Goal: Task Accomplishment & Management: Complete application form

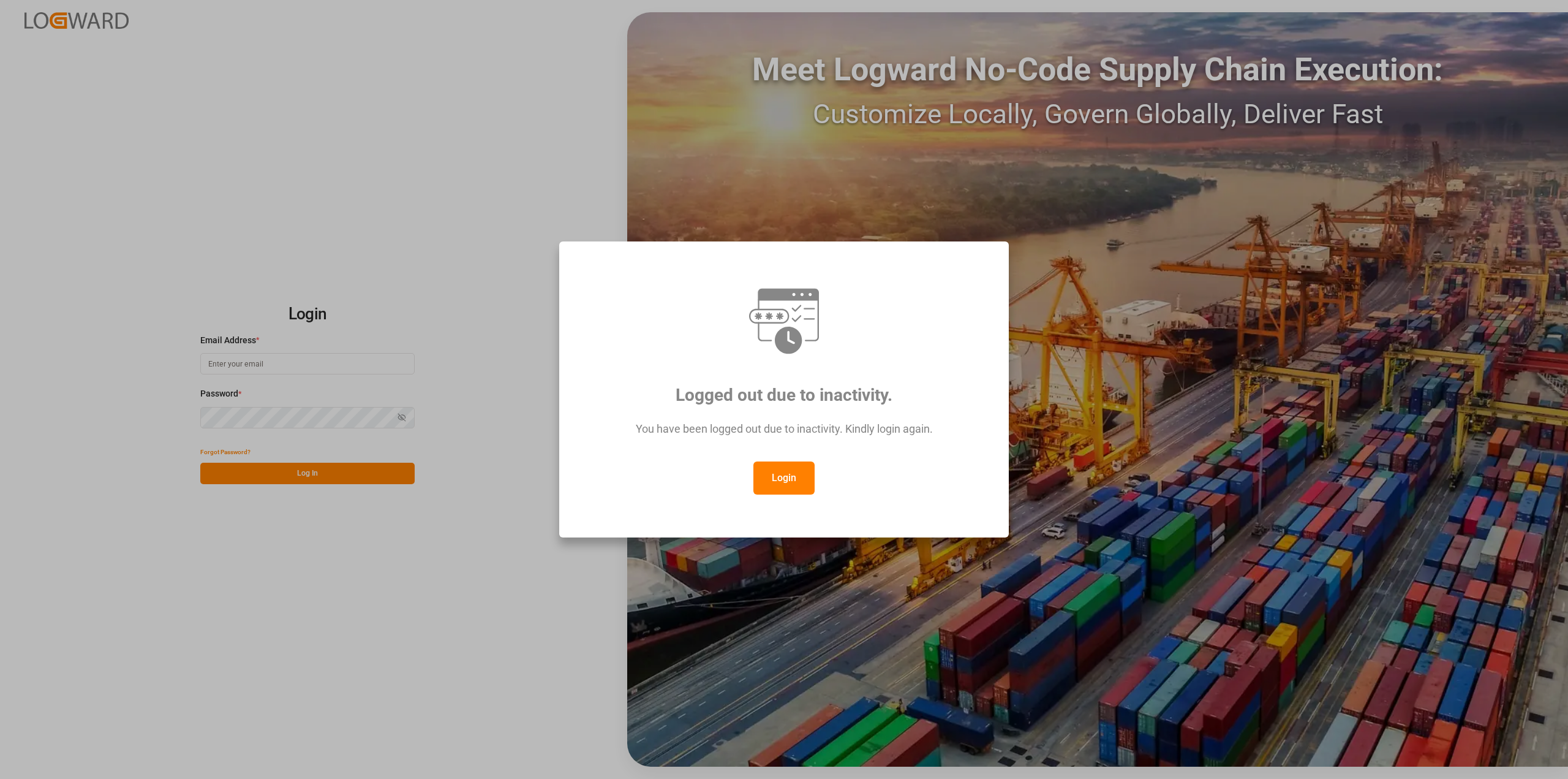
click at [797, 470] on button "Login" at bounding box center [784, 478] width 61 height 33
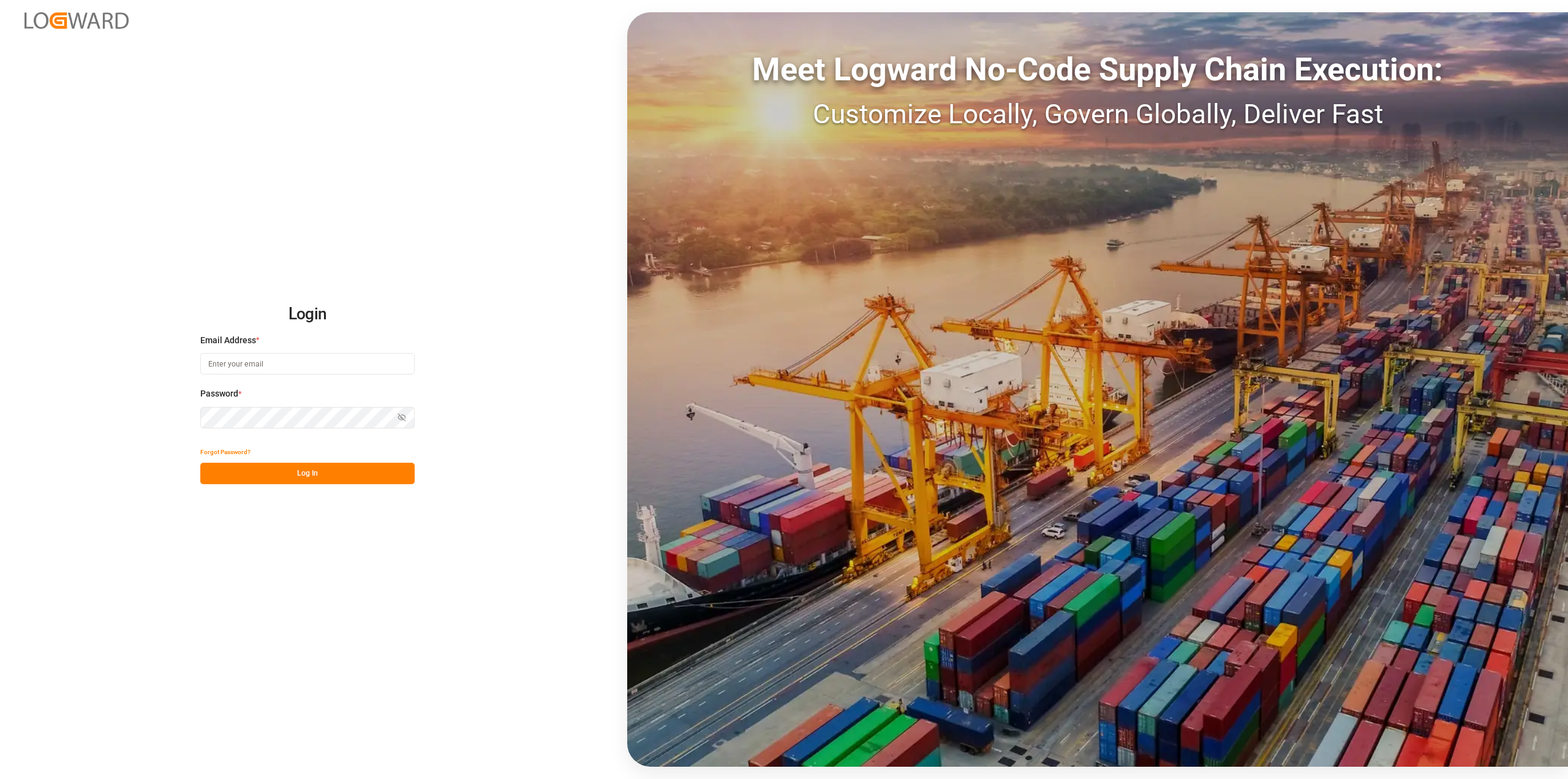
click at [343, 371] on input at bounding box center [307, 364] width 214 height 21
type input "[PERSON_NAME][EMAIL_ADDRESS][PERSON_NAME][DOMAIN_NAME]"
click at [366, 479] on button "Log In" at bounding box center [307, 474] width 214 height 21
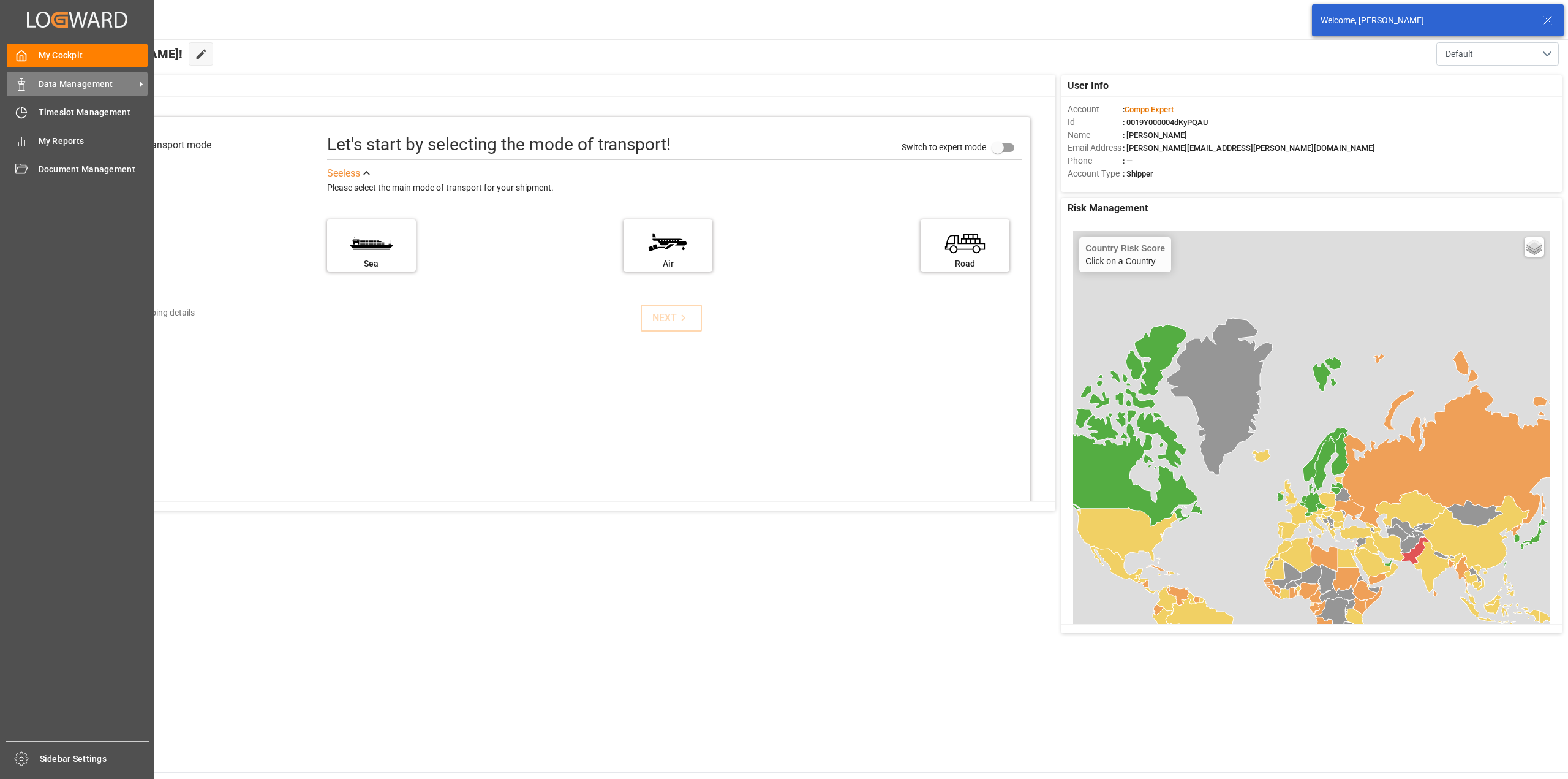
click at [52, 88] on span "Data Management" at bounding box center [87, 84] width 97 height 13
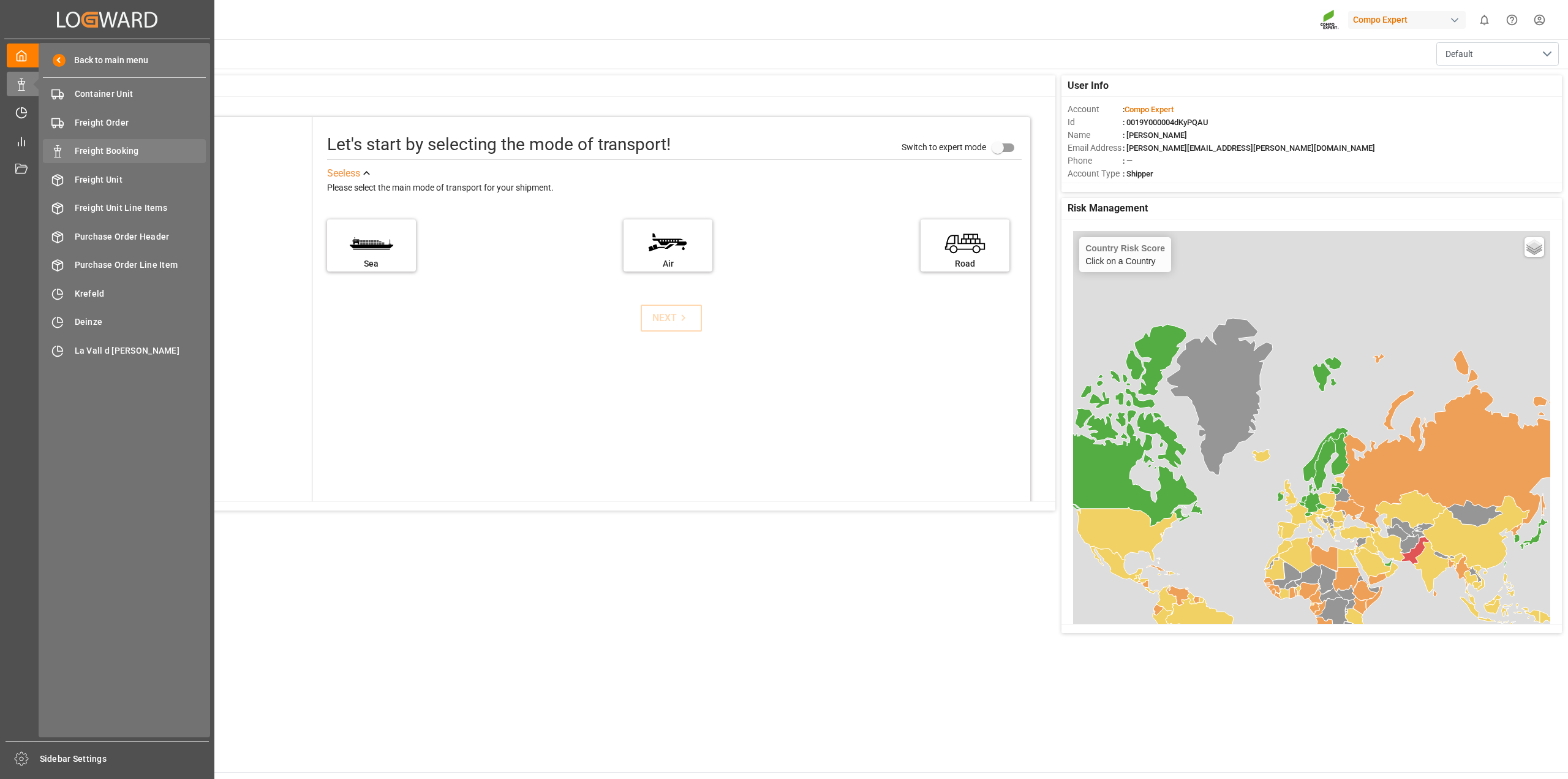
click at [101, 148] on span "Freight Booking" at bounding box center [140, 151] width 131 height 13
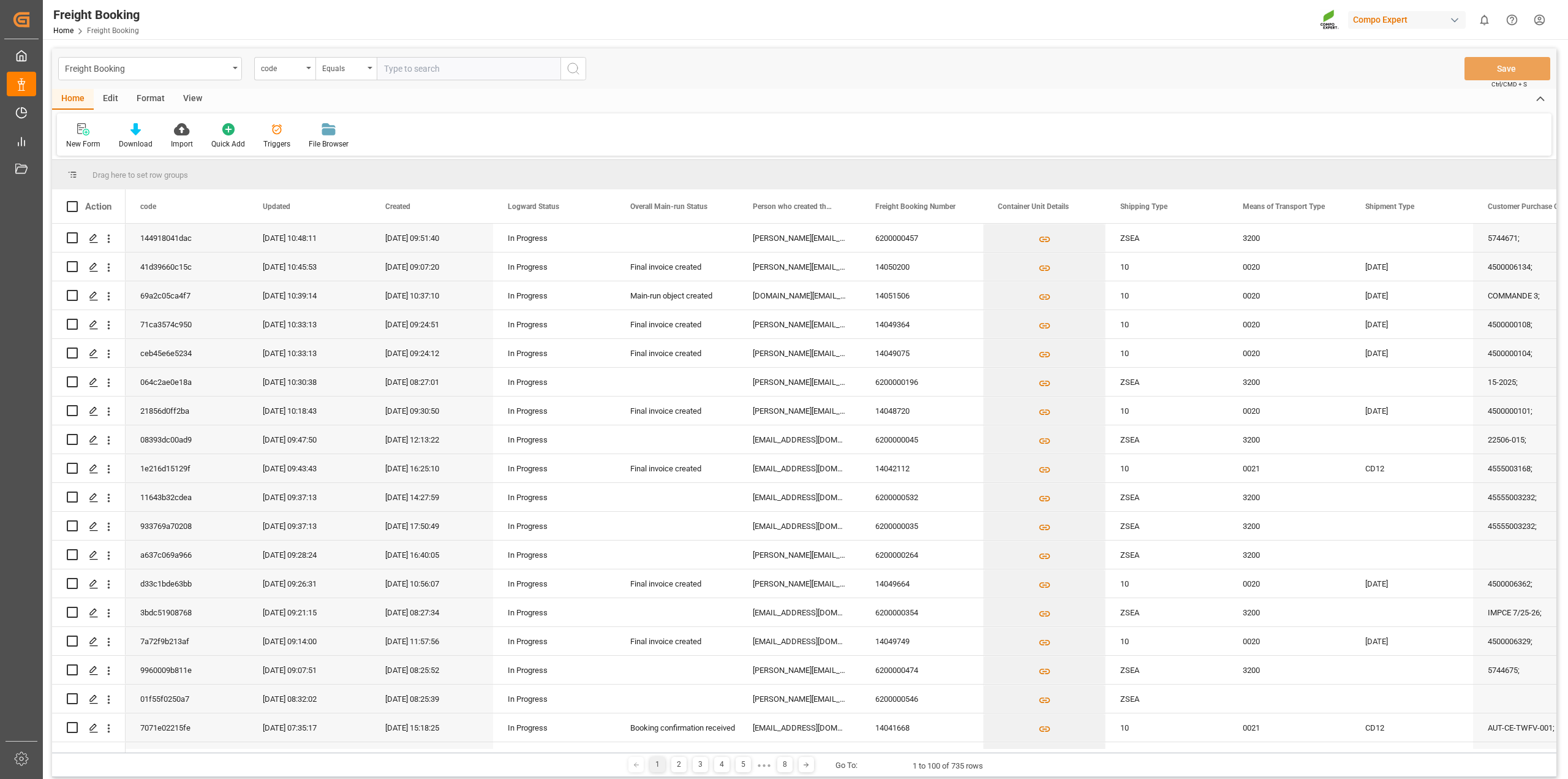
click at [307, 69] on icon "open menu" at bounding box center [309, 68] width 5 height 3
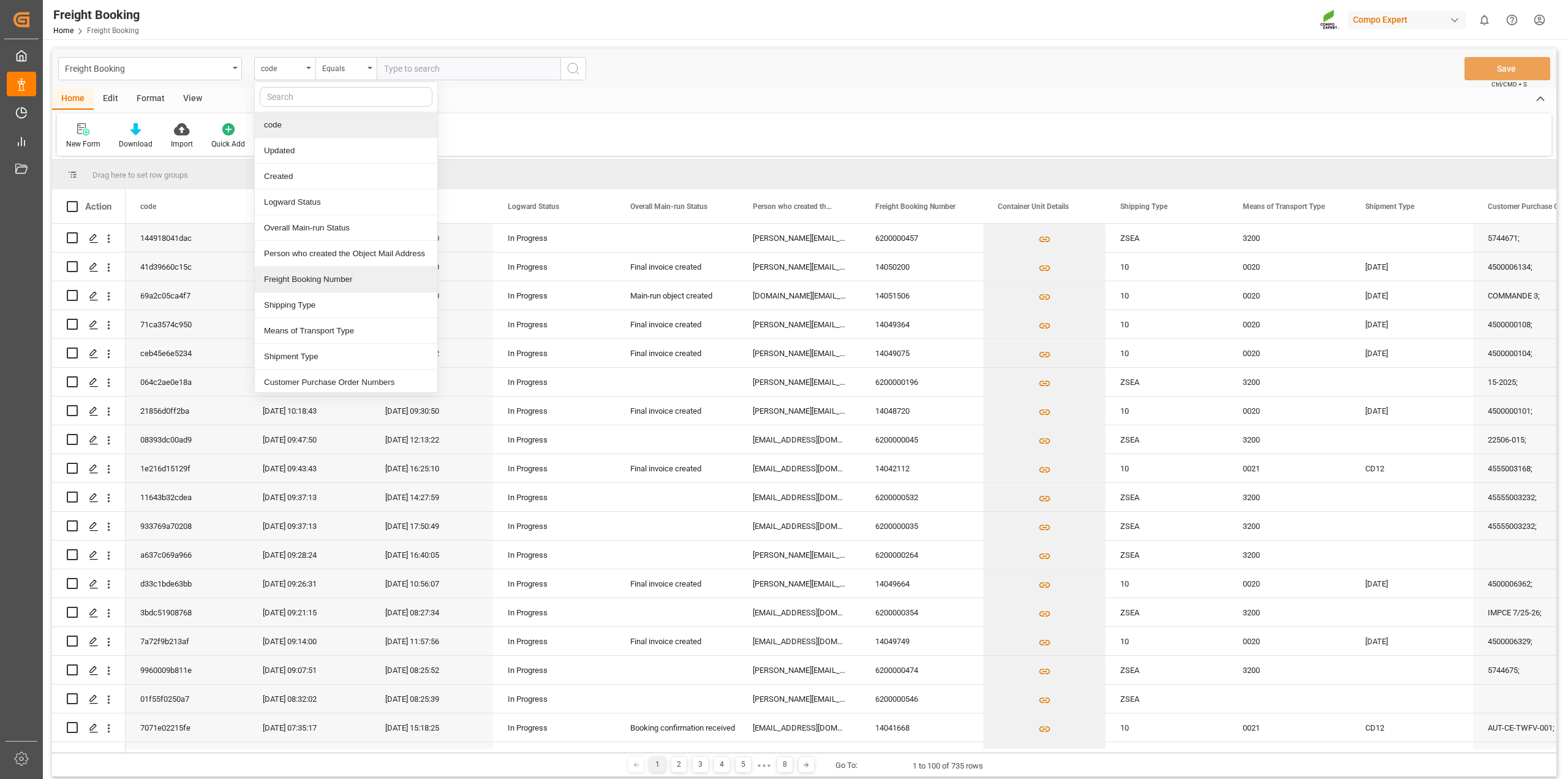
click at [297, 283] on div "Freight Booking Number" at bounding box center [346, 279] width 183 height 26
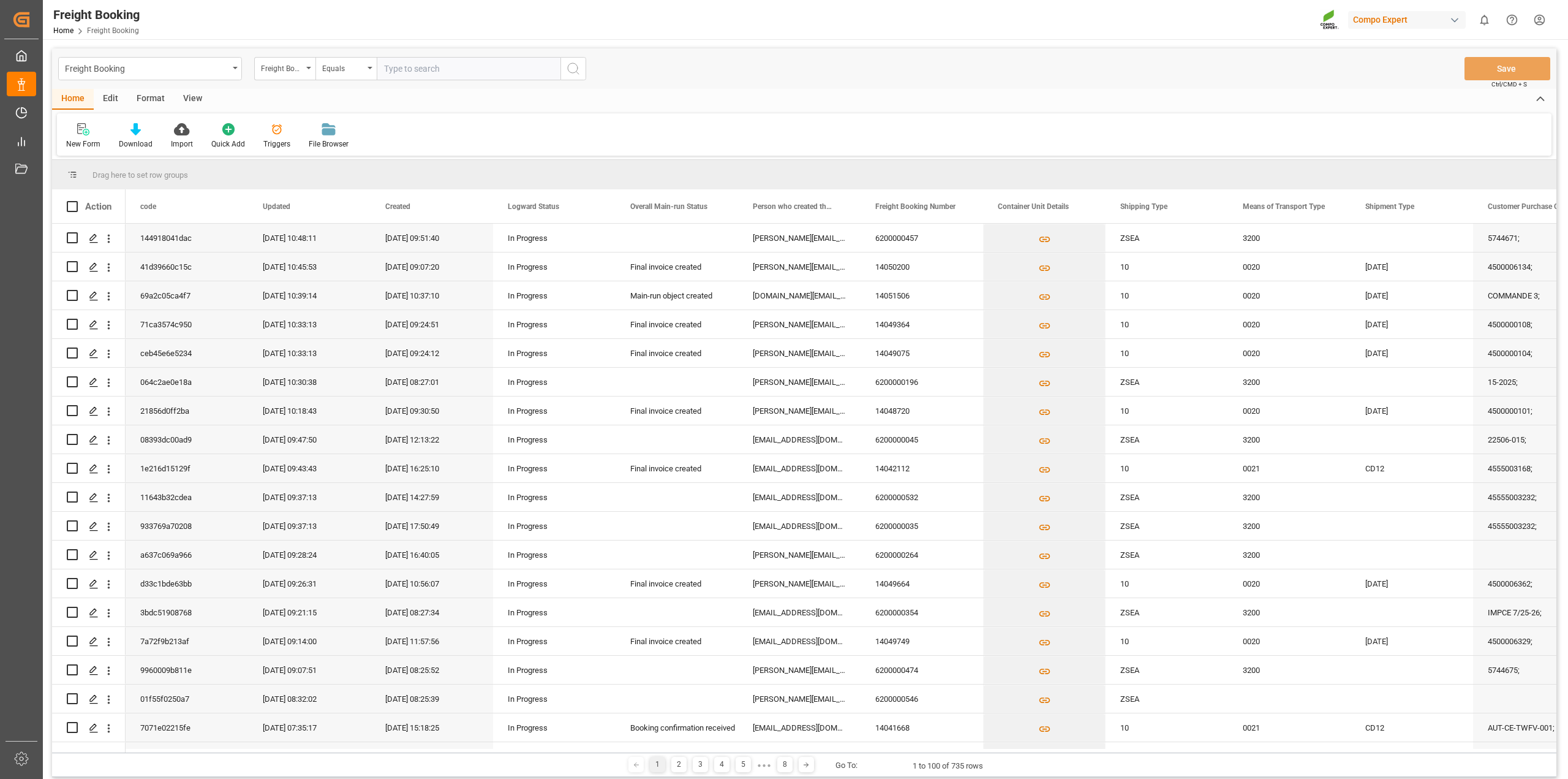
click at [406, 71] on input "text" at bounding box center [468, 68] width 184 height 23
paste input "6200000354"
type input "6200000354"
click at [577, 65] on icon "search button" at bounding box center [573, 68] width 15 height 15
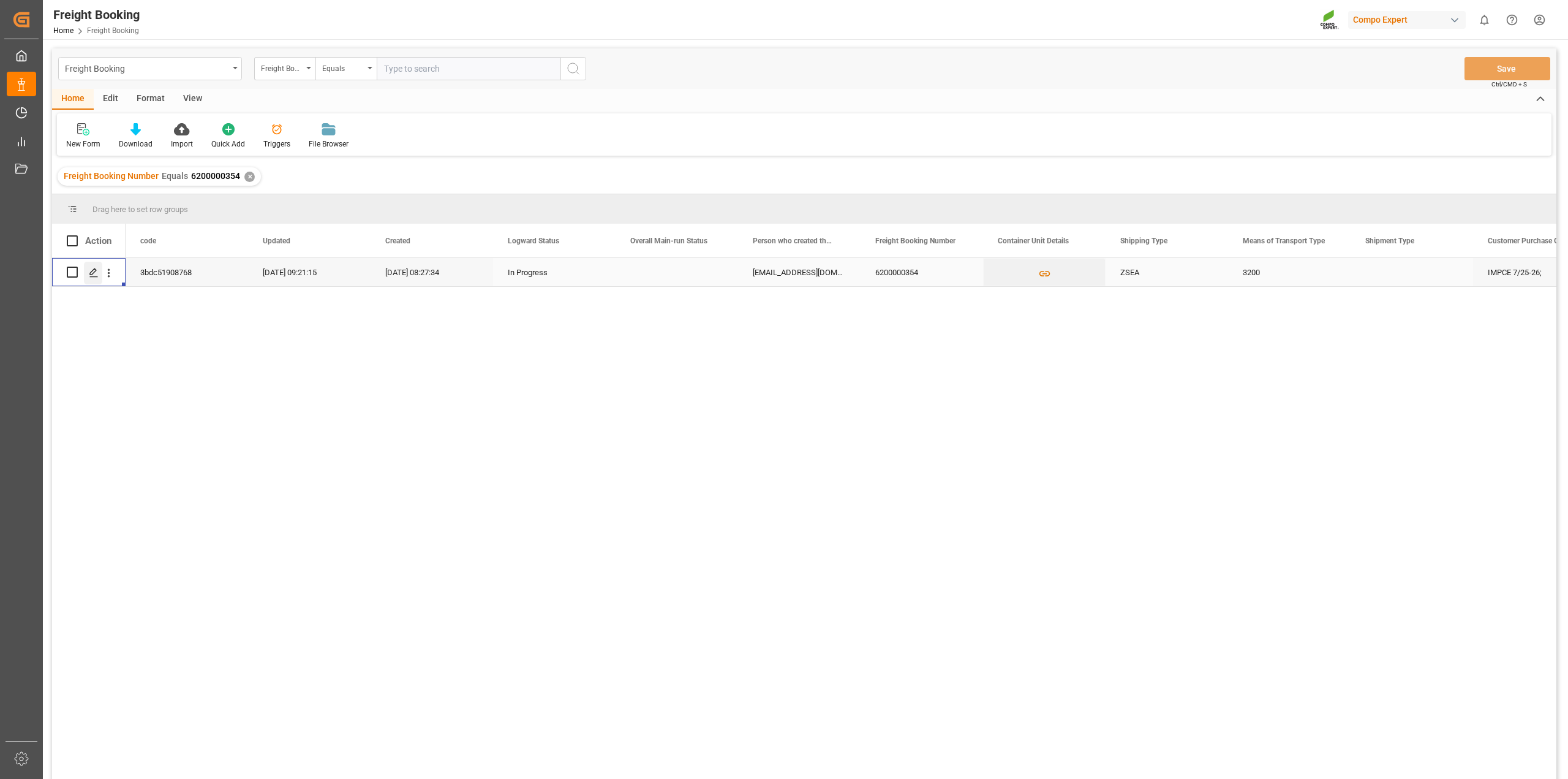
click at [95, 273] on icon "Press SPACE to select this row." at bounding box center [94, 273] width 10 height 10
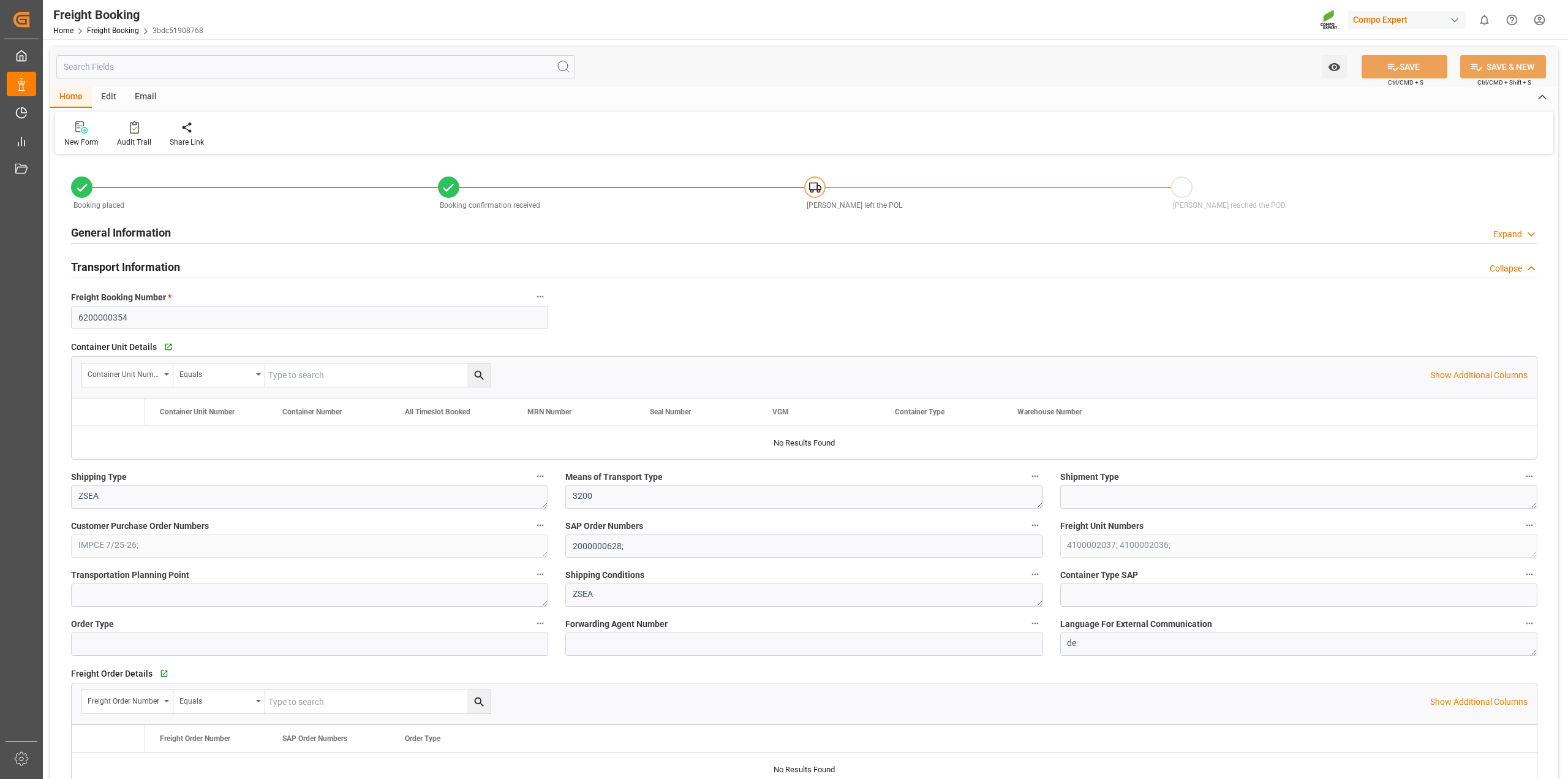
type input "Hapag [PERSON_NAME]"
type input "Hapag [PERSON_NAME] Aktiengesellschaft"
type input "9633953"
type input "NLRTM"
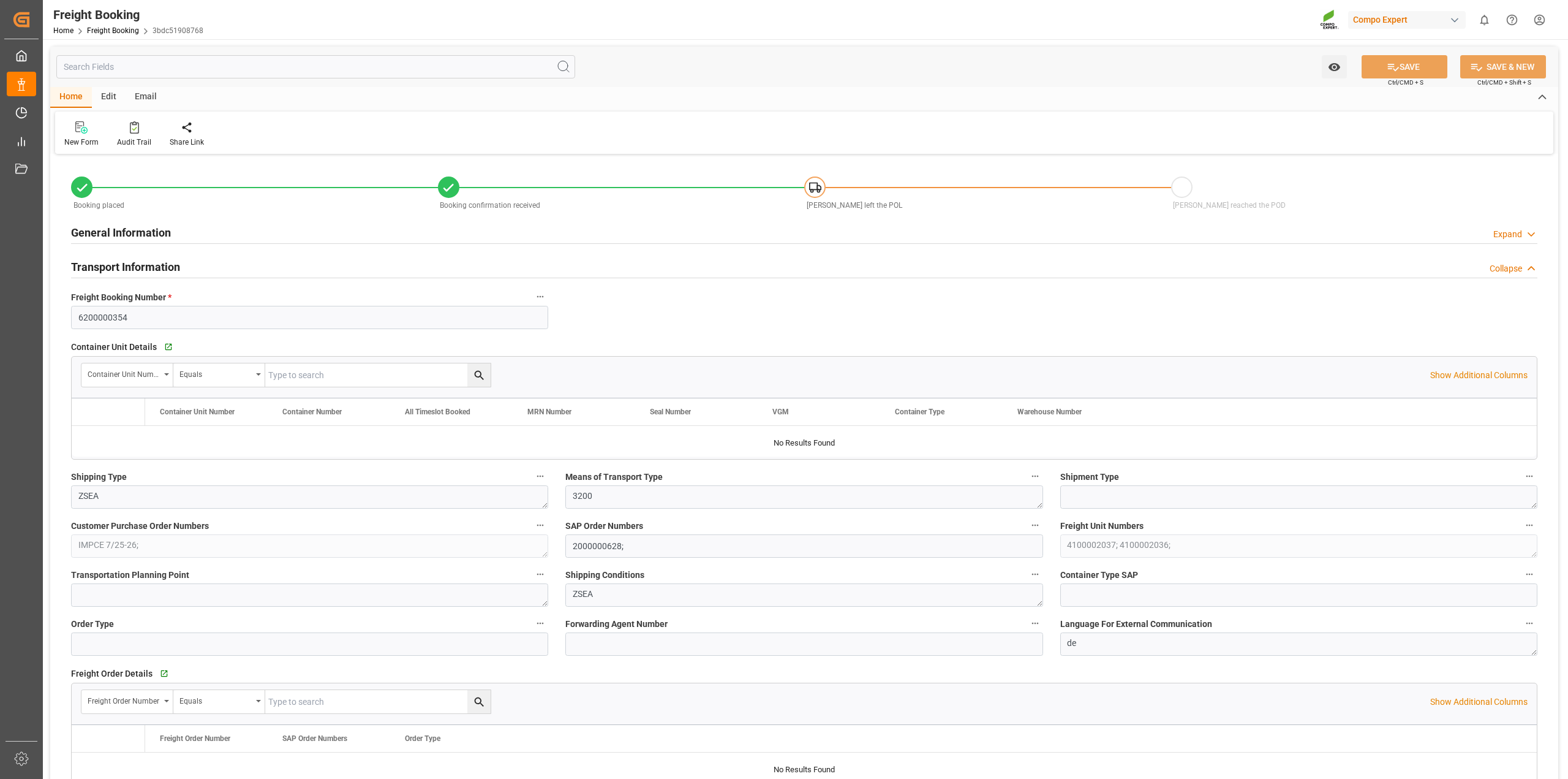
type input "INMAA"
type input "0"
type input "79500"
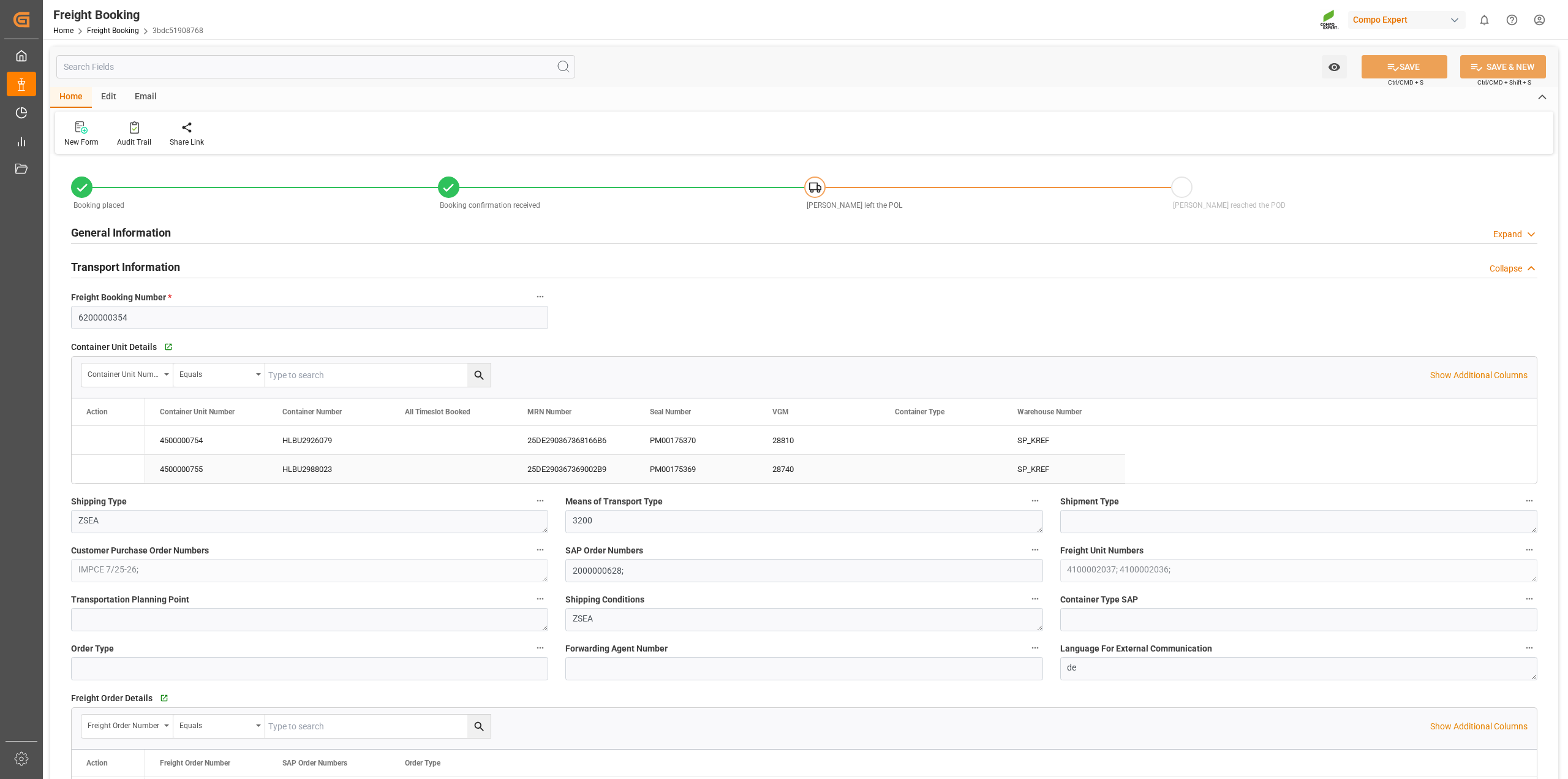
type input "[DATE] 01:00"
type input "[DATE] 23:00"
type input "[DATE] 12:00"
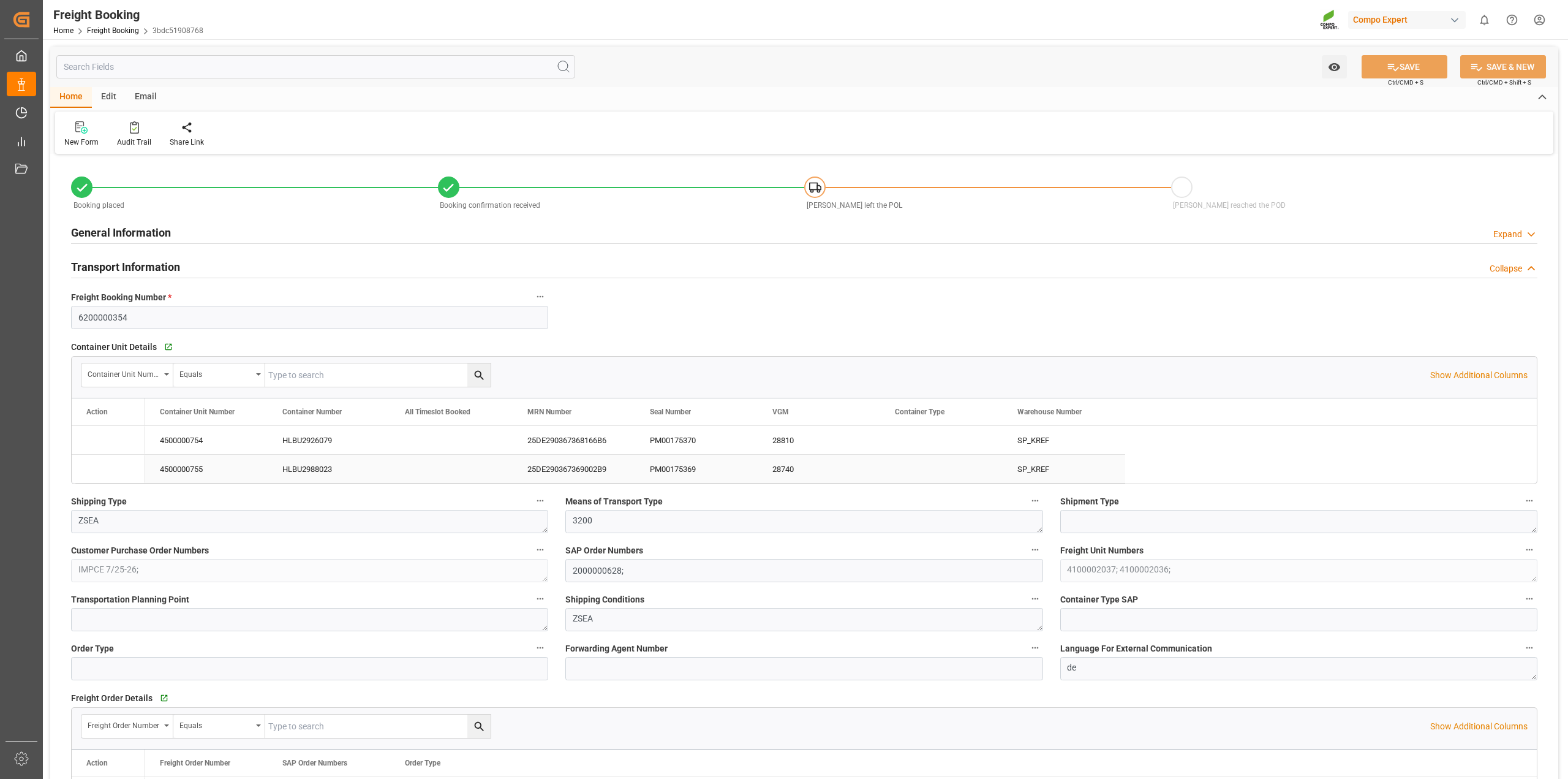
type input "[DATE] 08:27"
type input "[DATE] 08:28"
type input "[DATE] 08:45"
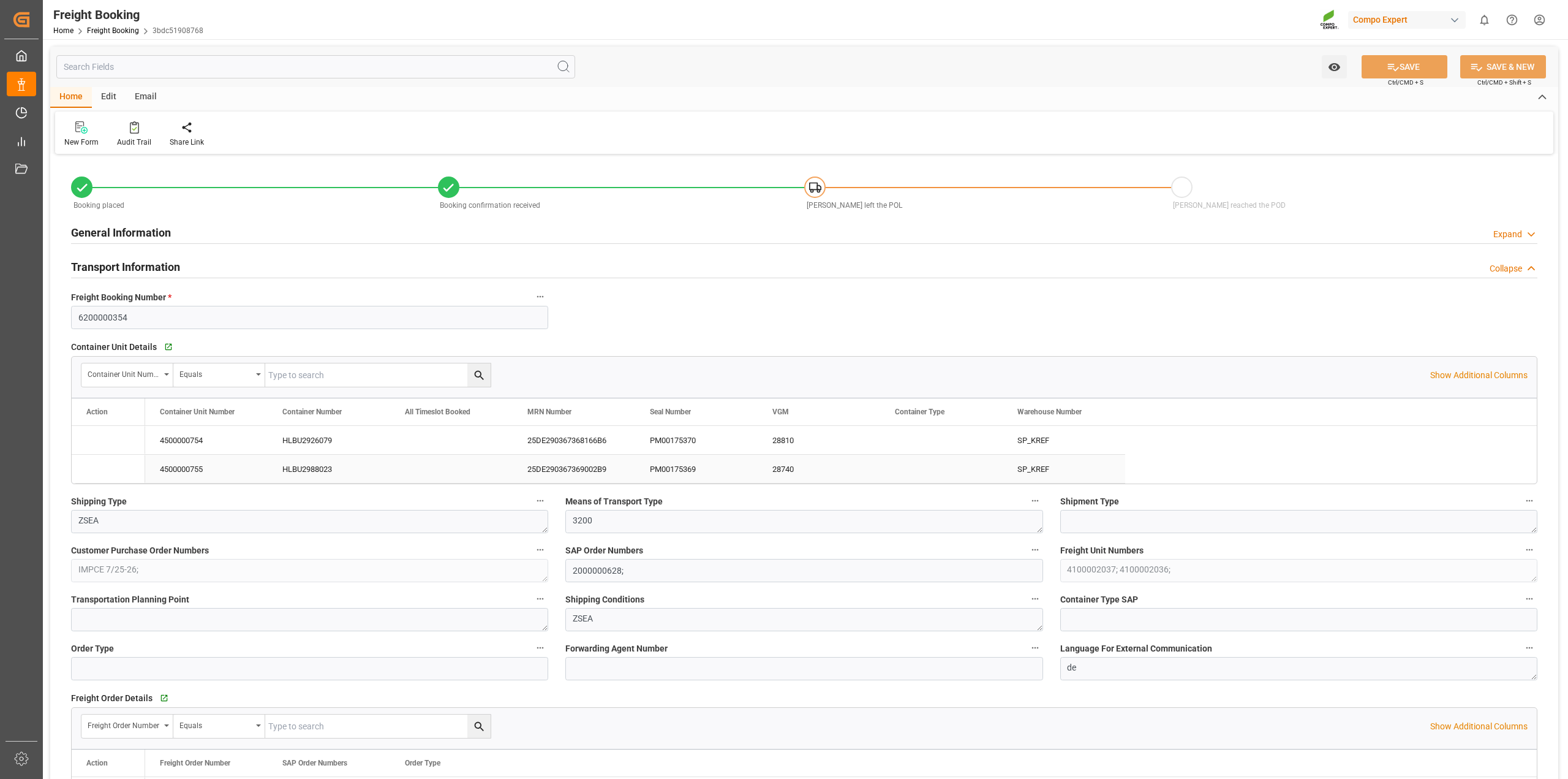
type input "[DATE] 09:21"
click at [130, 130] on icon at bounding box center [134, 127] width 9 height 12
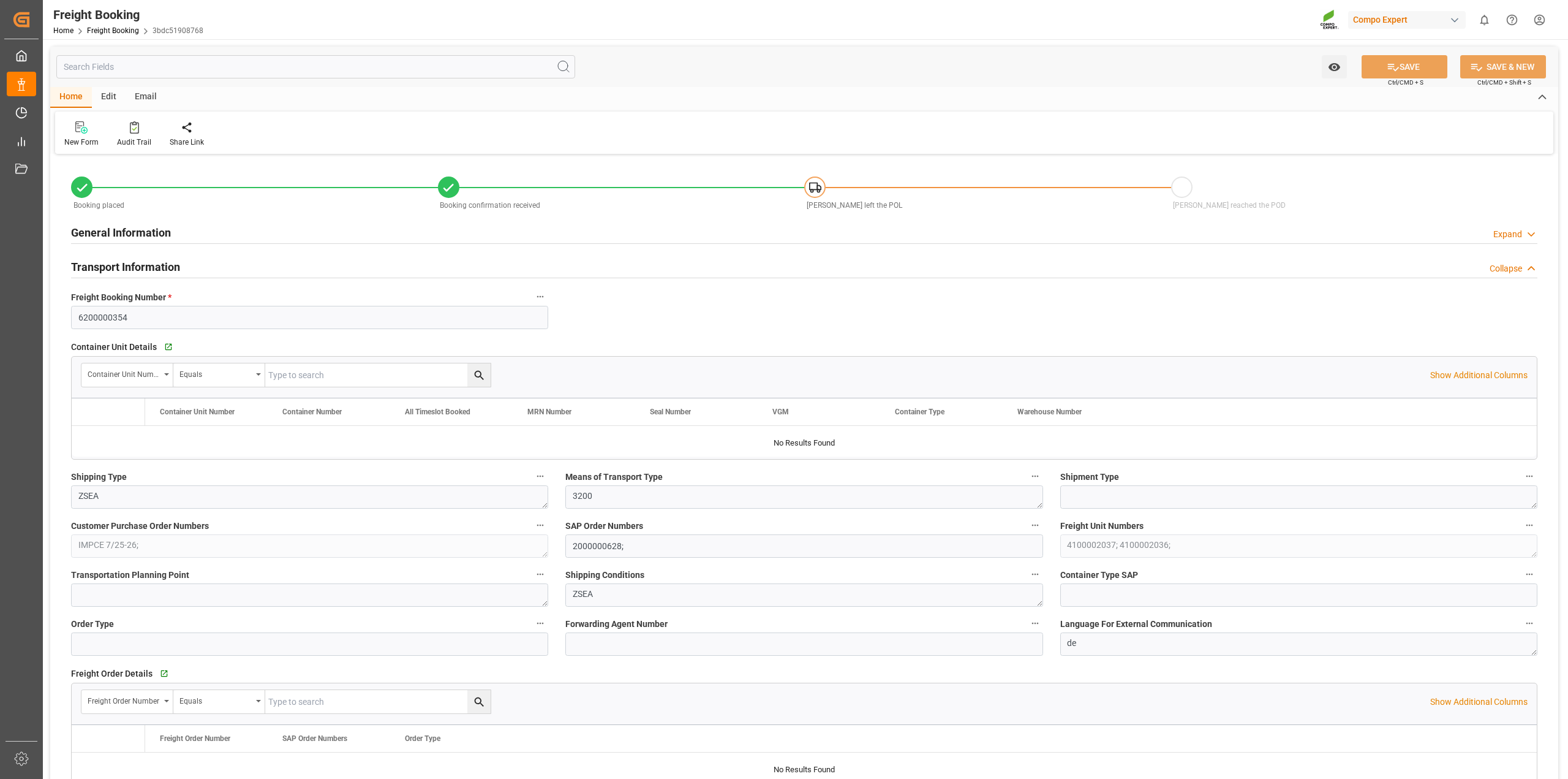
type input "Hapag [PERSON_NAME]"
type input "Hapag [PERSON_NAME] Aktiengesellschaft"
type input "9633953"
type input "NLRTM"
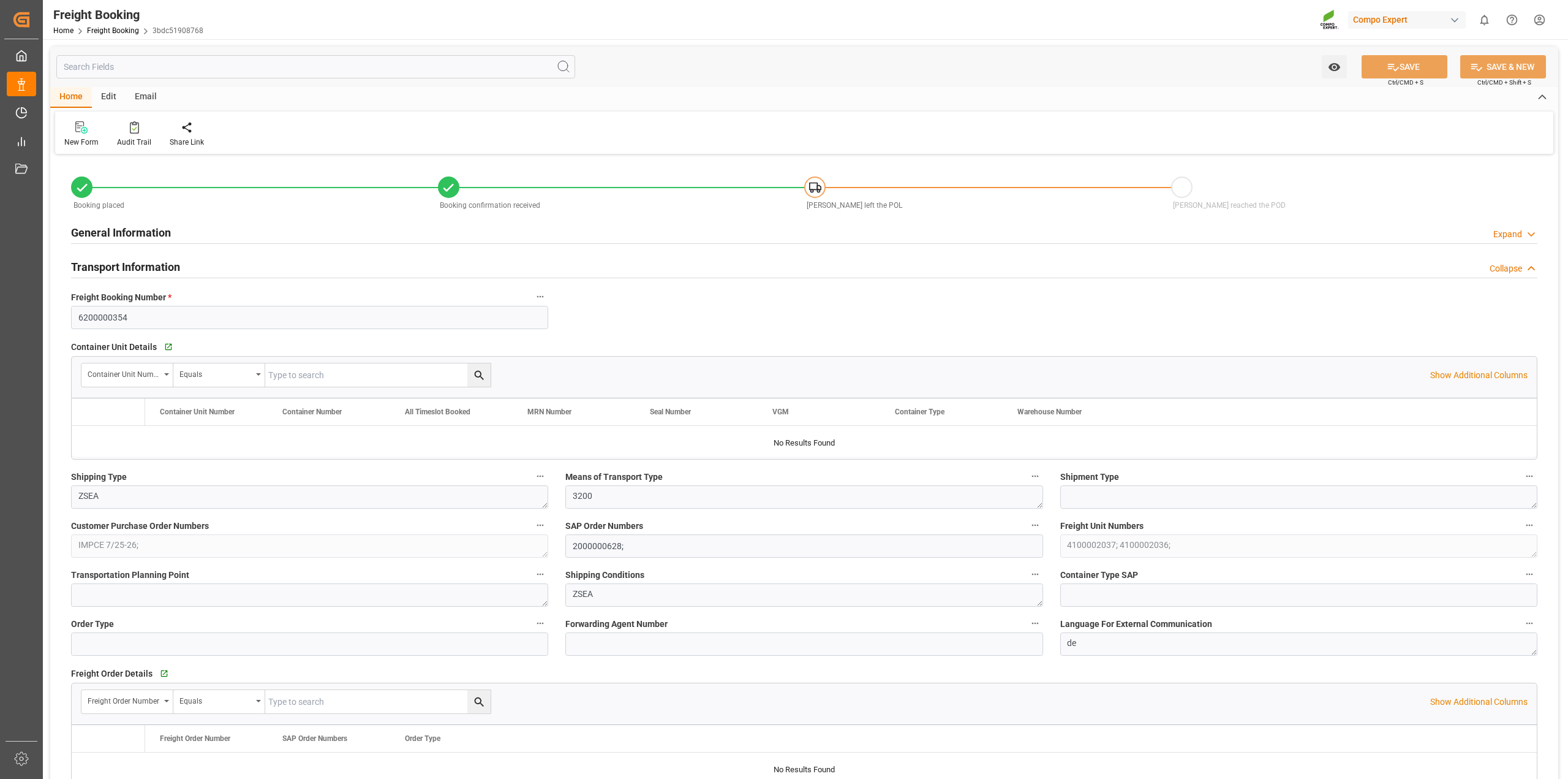
type input "INMAA"
type input "0"
type input "79500"
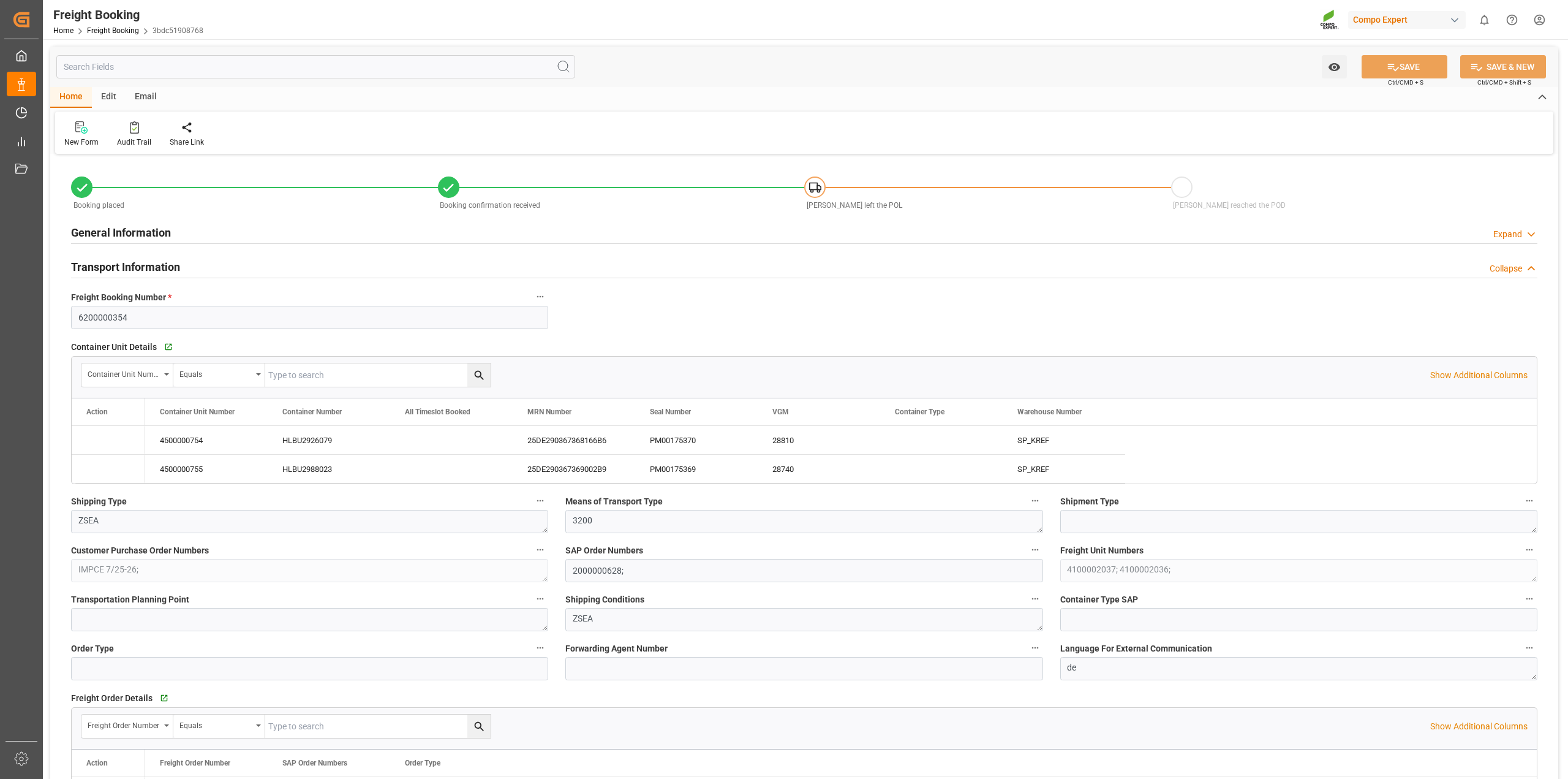
type input "[DATE] 01:00"
type input "[DATE] 23:00"
type input "[DATE] 12:00"
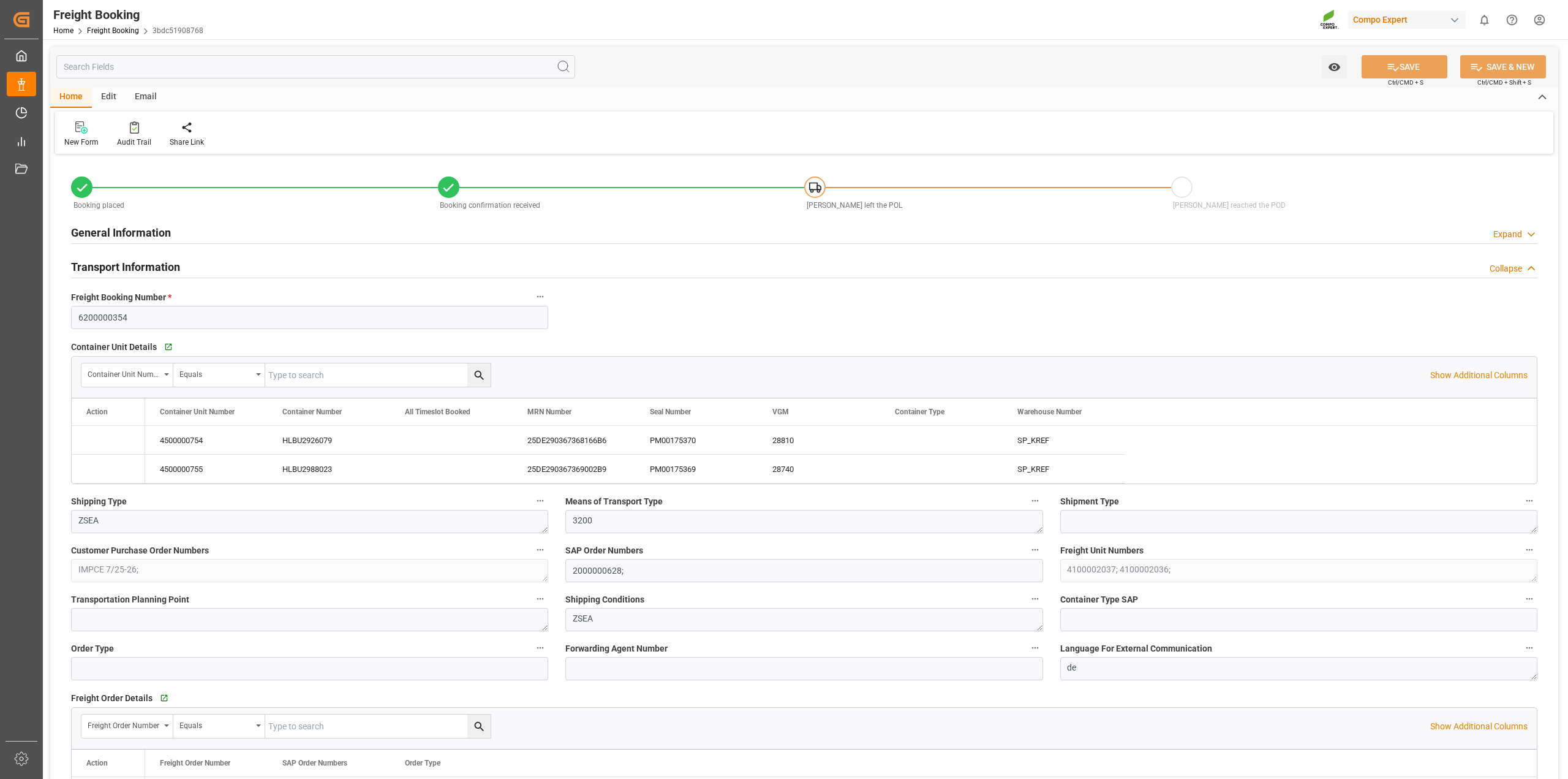
type input "[DATE] 08:27"
type input "[DATE] 08:28"
type input "[DATE] 08:45"
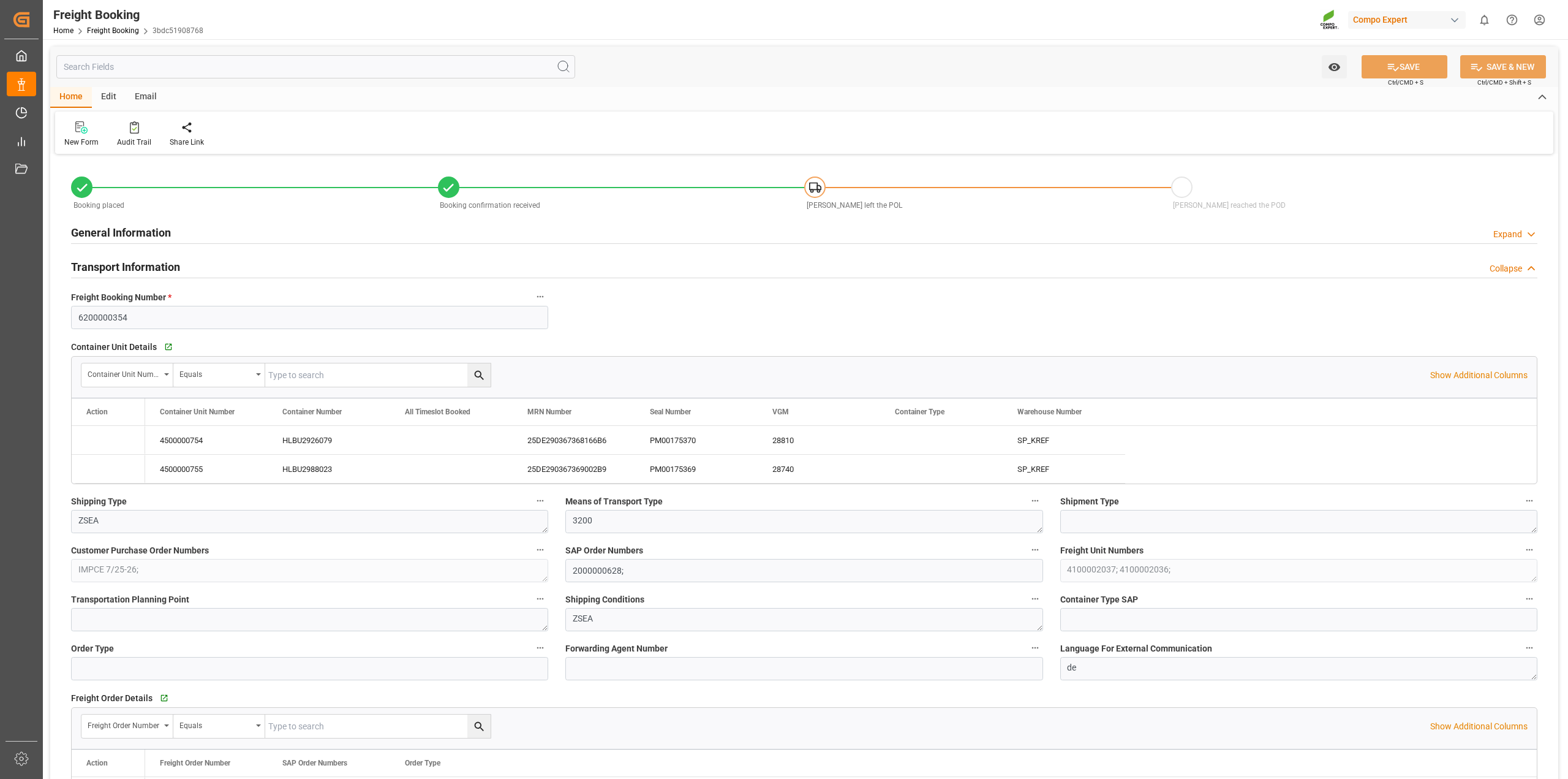
type input "[DATE] 09:21"
click at [138, 137] on div "Audit Trail" at bounding box center [134, 142] width 34 height 11
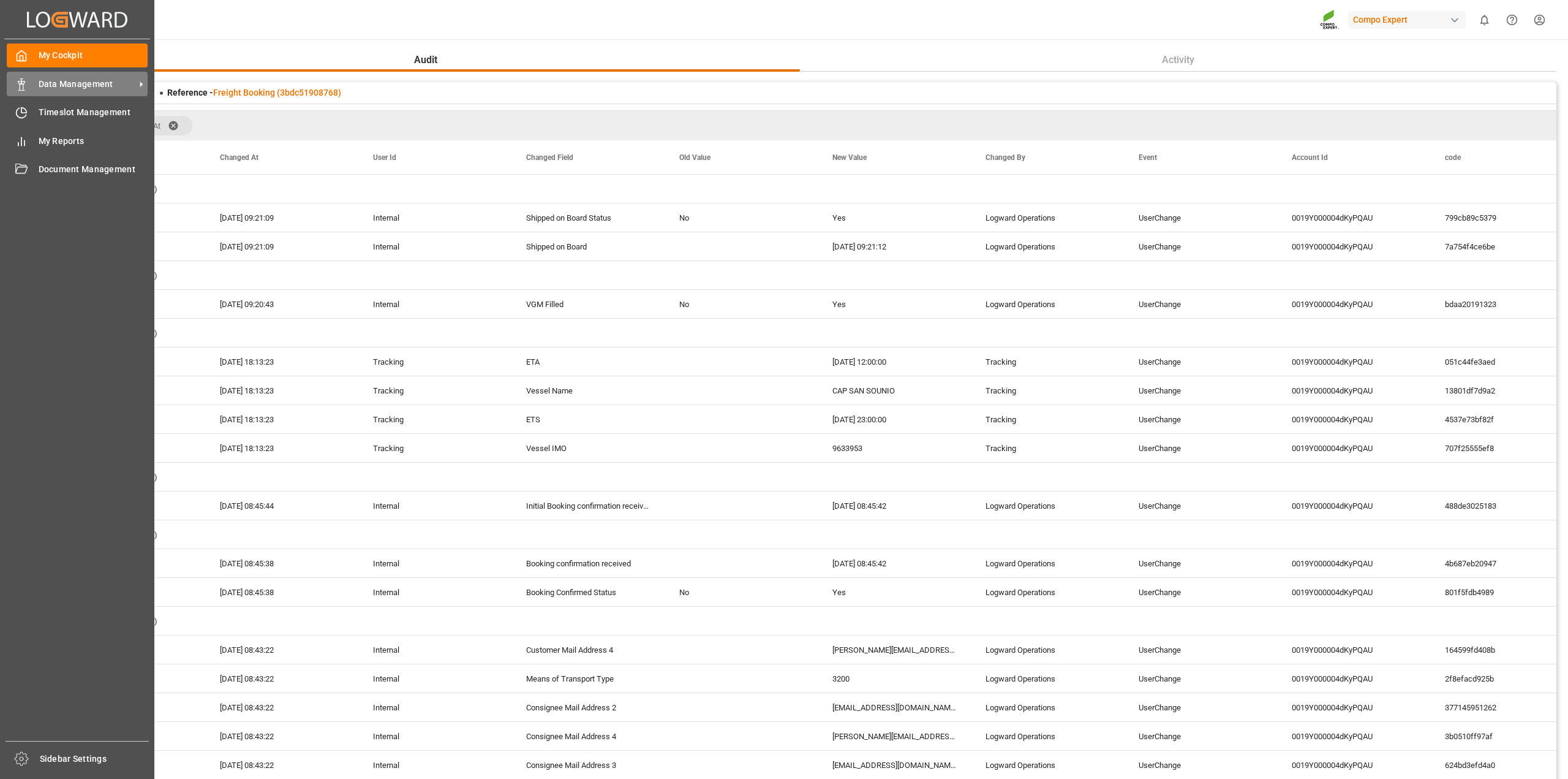
click at [84, 80] on span "Data Management" at bounding box center [87, 84] width 97 height 13
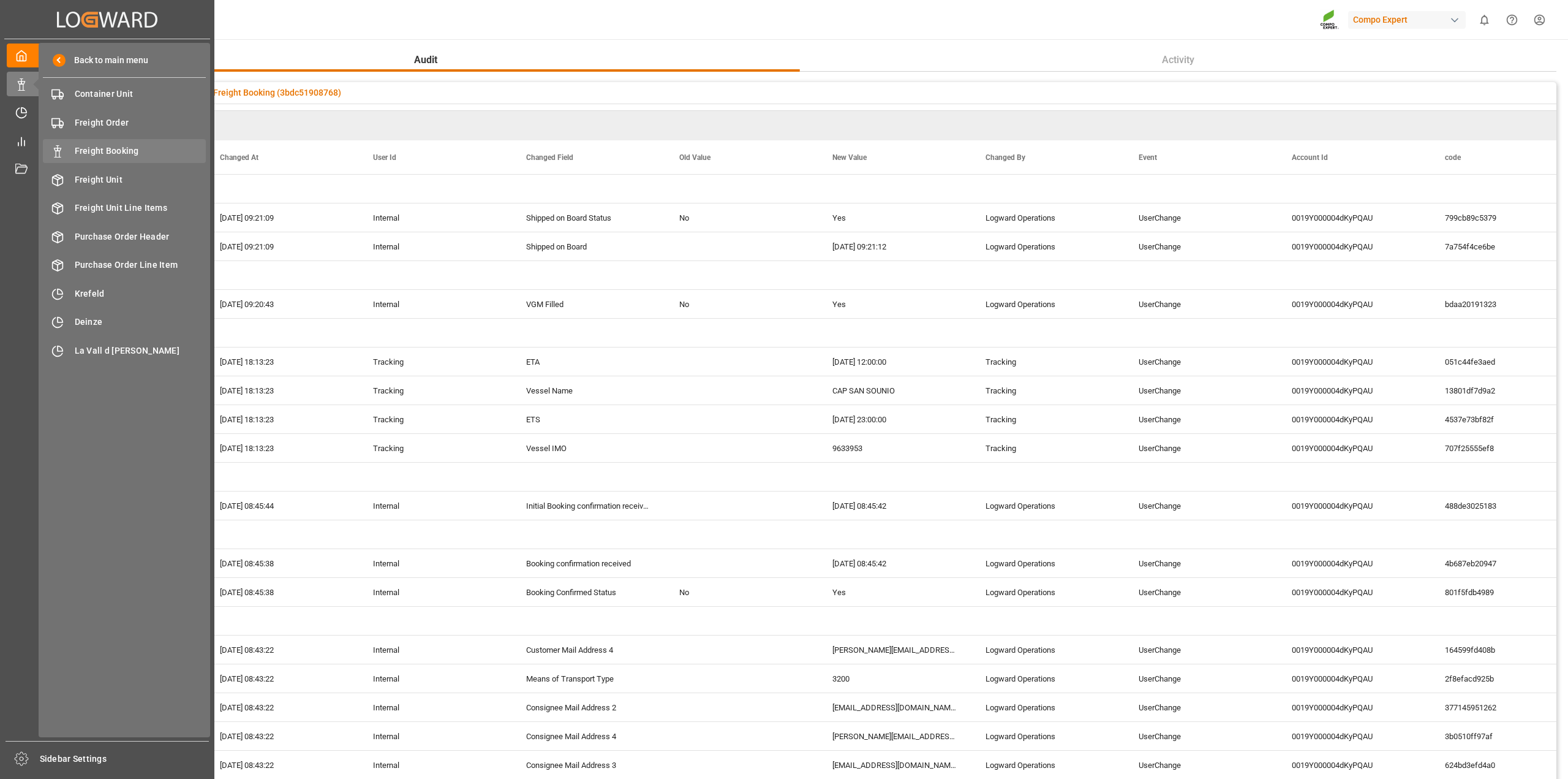
click at [88, 157] on span "Freight Booking" at bounding box center [140, 151] width 131 height 13
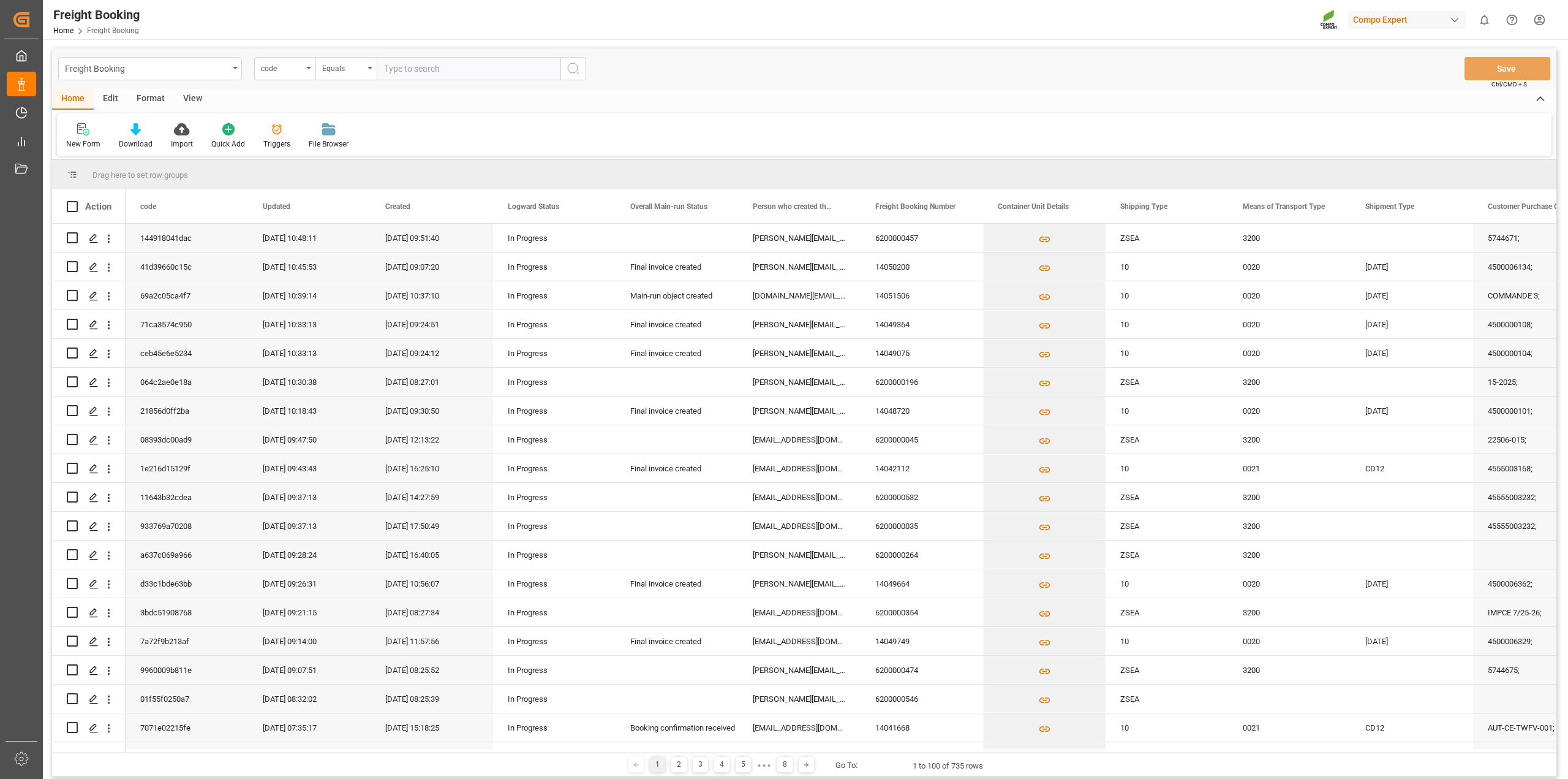
click at [279, 138] on div "Triggers" at bounding box center [277, 144] width 27 height 11
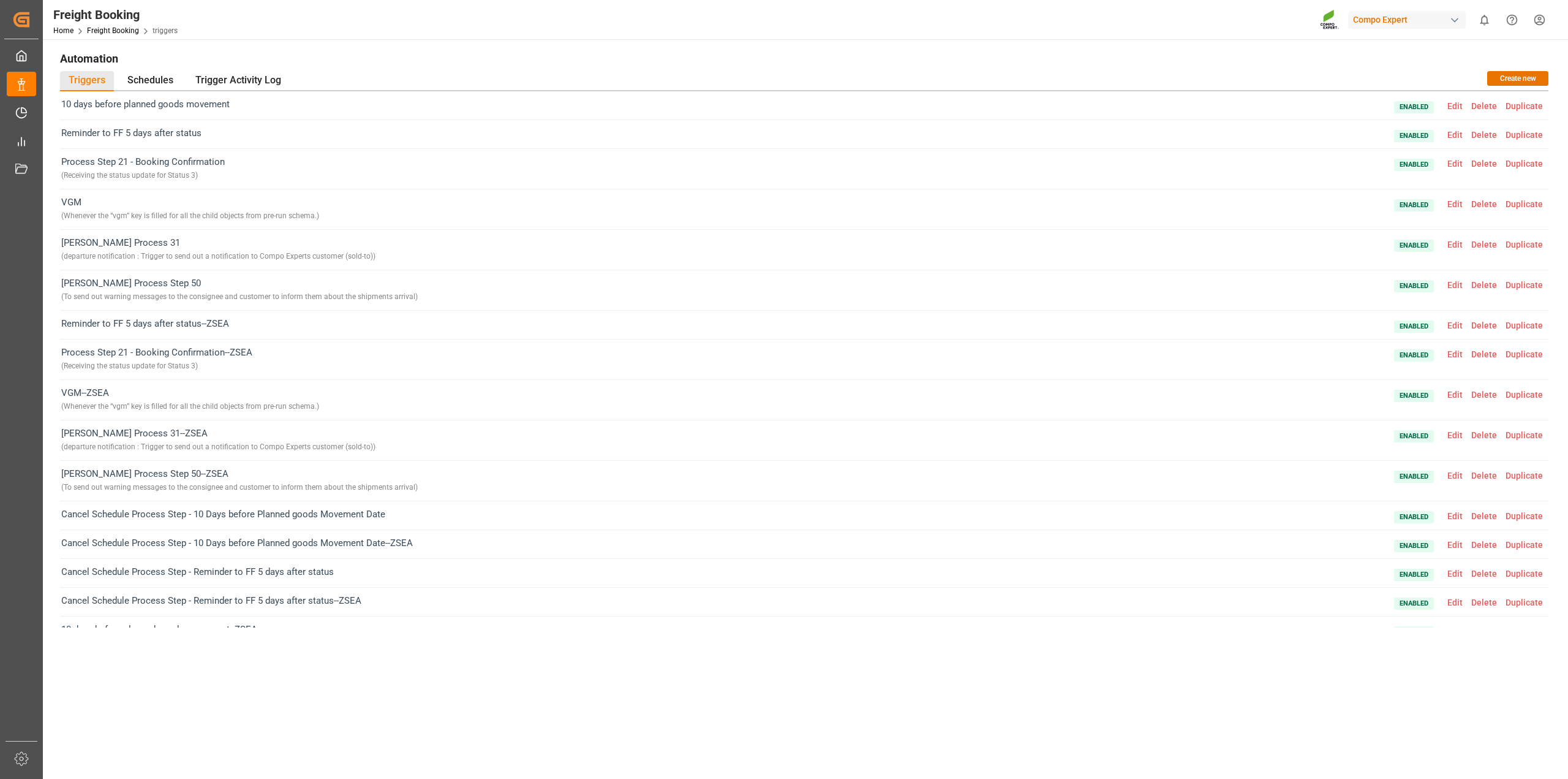
click at [261, 398] on span "VGM--ZSEA ( Whenever the “vgm” key is filled for all the child objects from pre…" at bounding box center [190, 400] width 258 height 28
click at [1452, 394] on span "Edit" at bounding box center [1455, 395] width 24 height 10
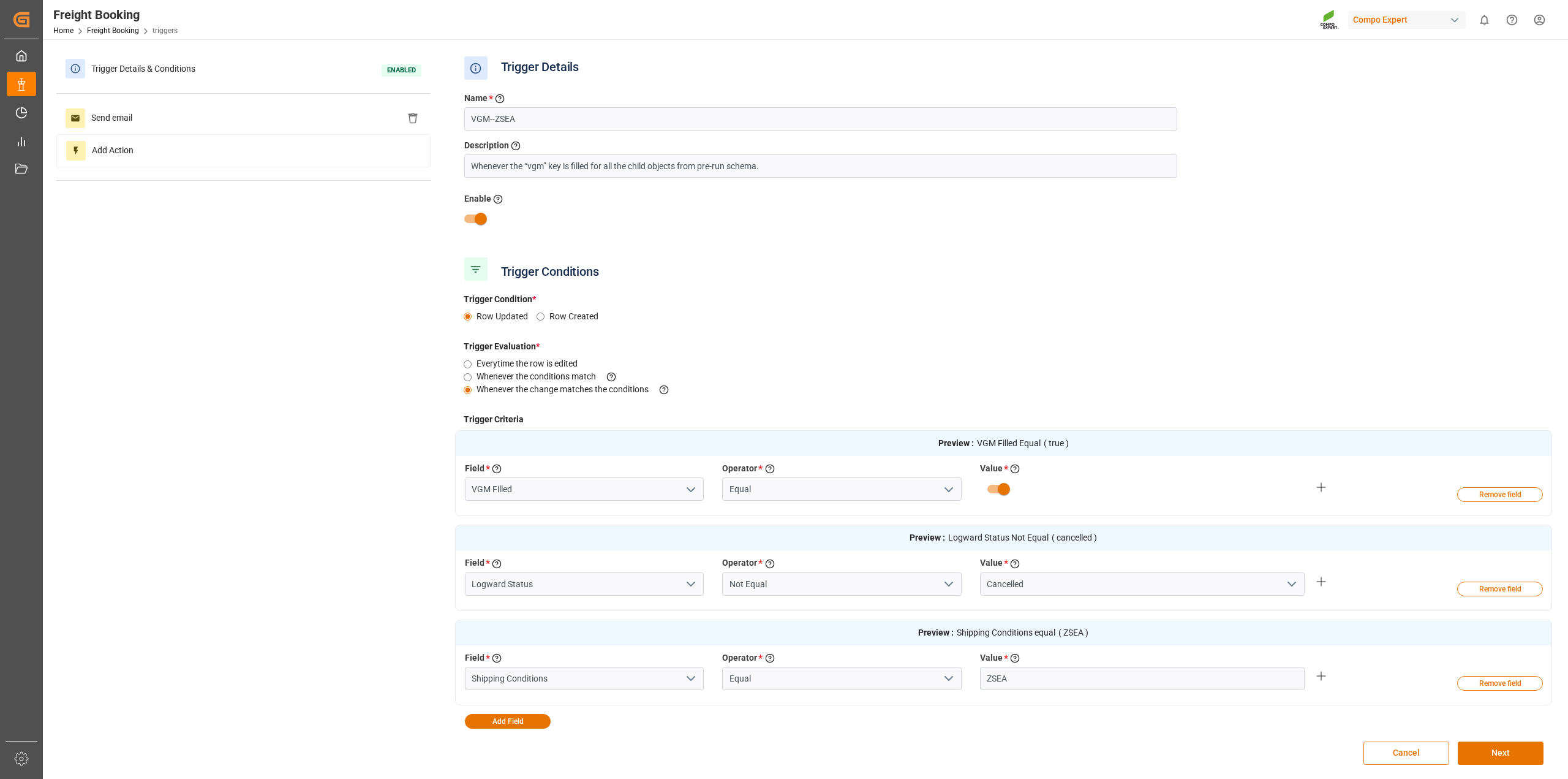
scroll to position [77, 0]
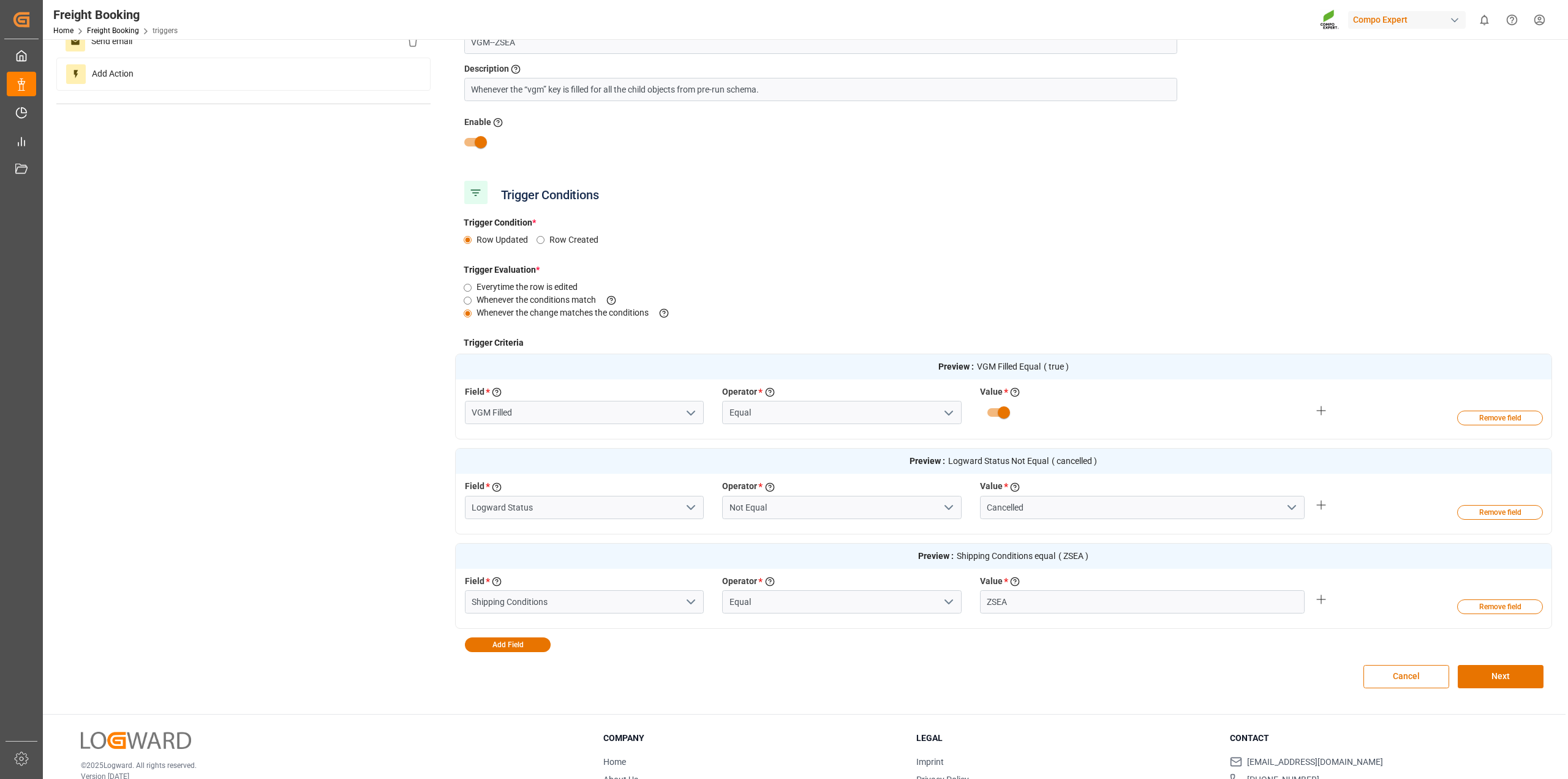
click at [947, 414] on icon "open menu" at bounding box center [949, 413] width 15 height 15
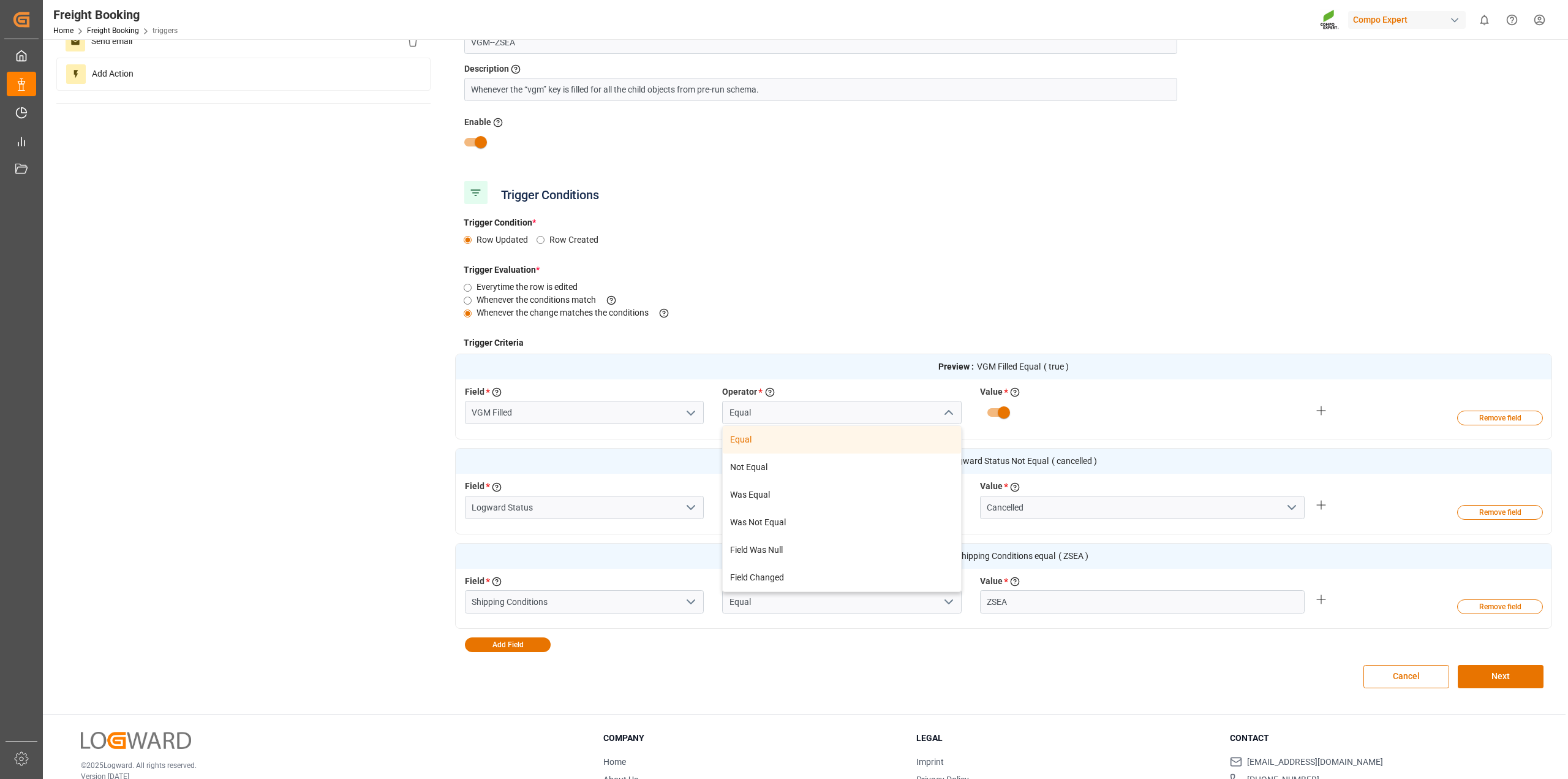
click at [947, 414] on icon "close menu" at bounding box center [949, 413] width 15 height 15
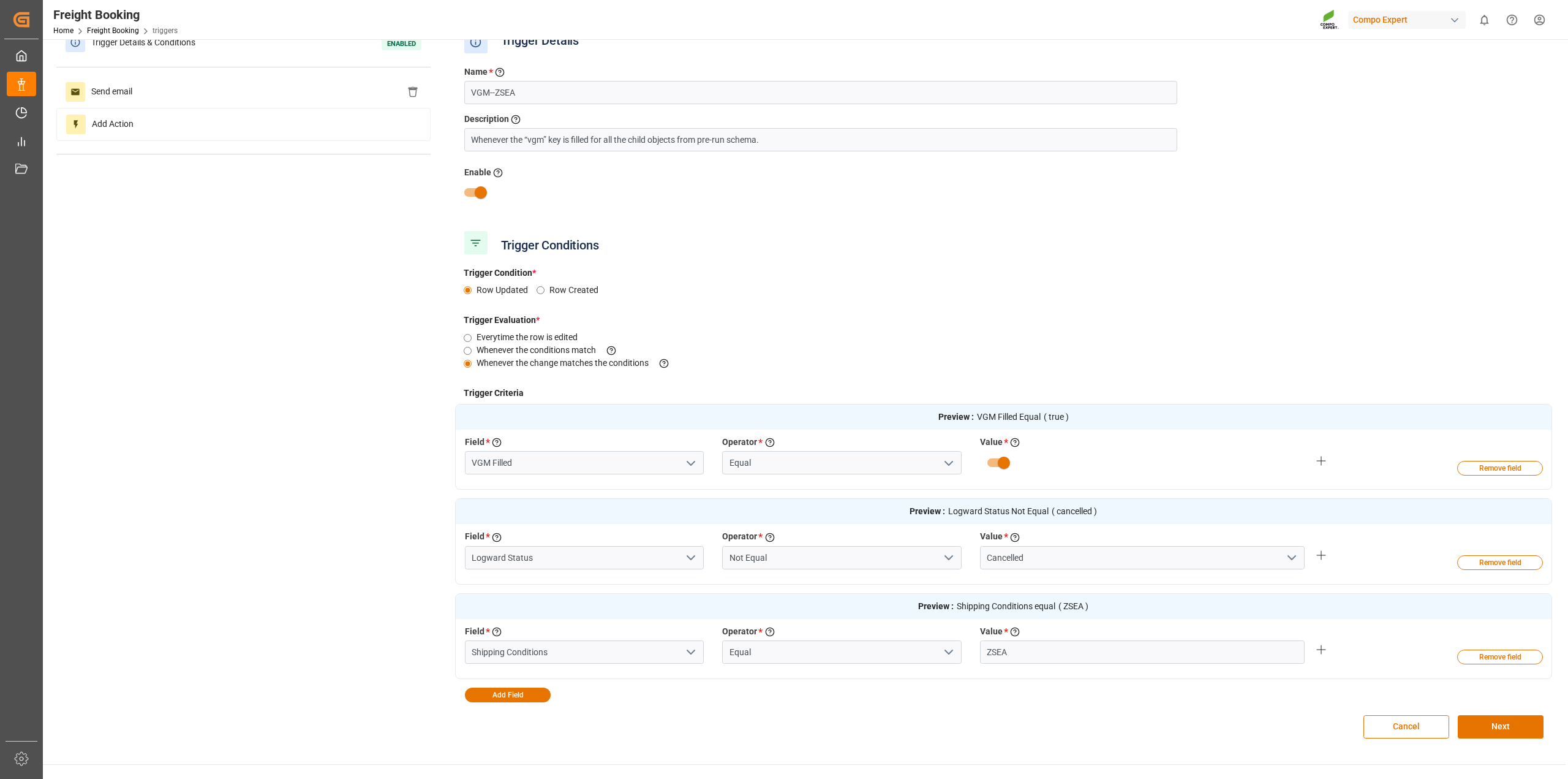
scroll to position [0, 0]
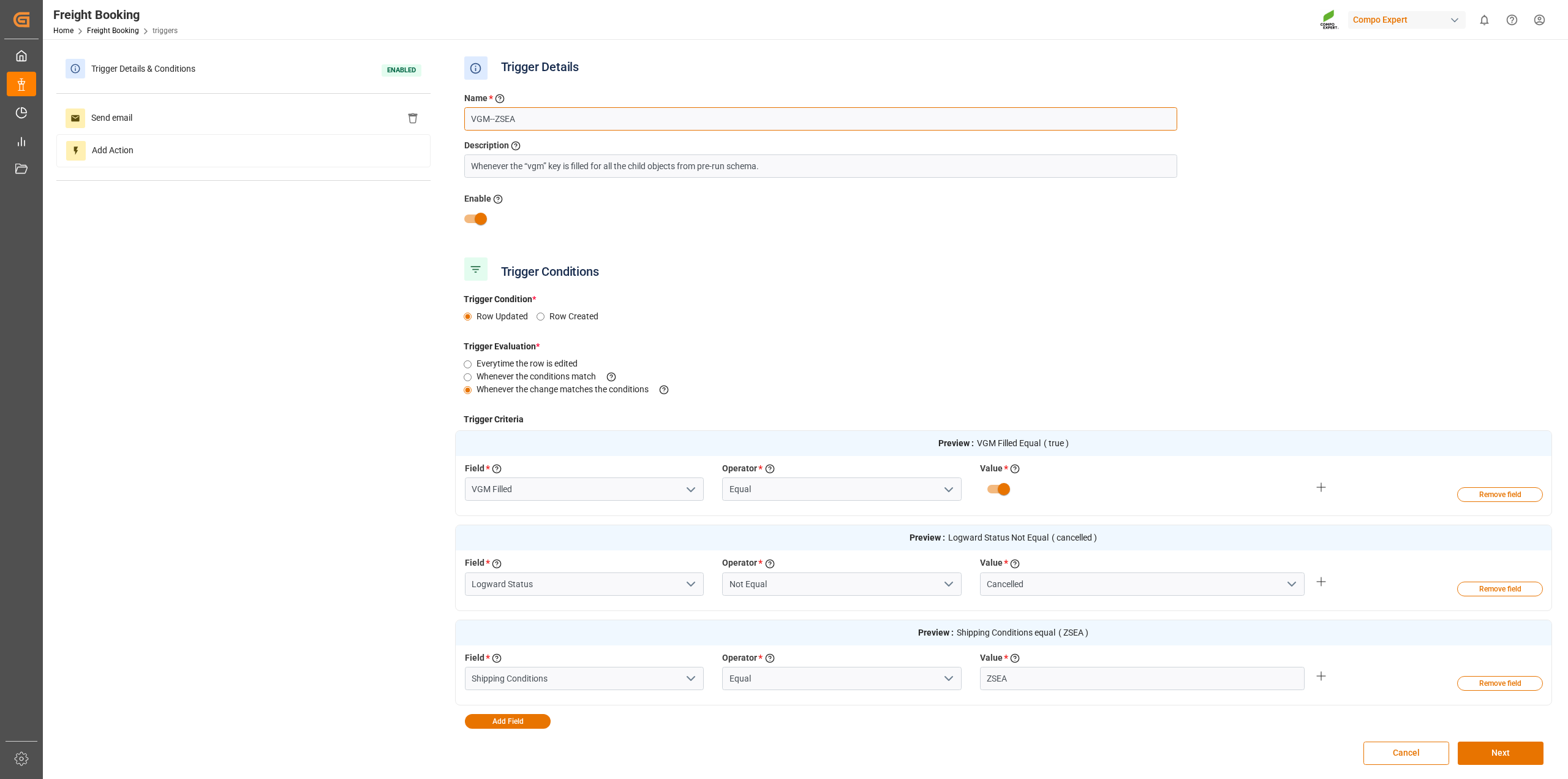
drag, startPoint x: 538, startPoint y: 121, endPoint x: 448, endPoint y: 112, distance: 90.4
click at [448, 112] on div "Trigger Details & Conditions Enabled Send email Add Action Trigger Details Name…" at bounding box center [804, 415] width 1496 height 725
click at [106, 121] on span "Send email" at bounding box center [112, 118] width 53 height 20
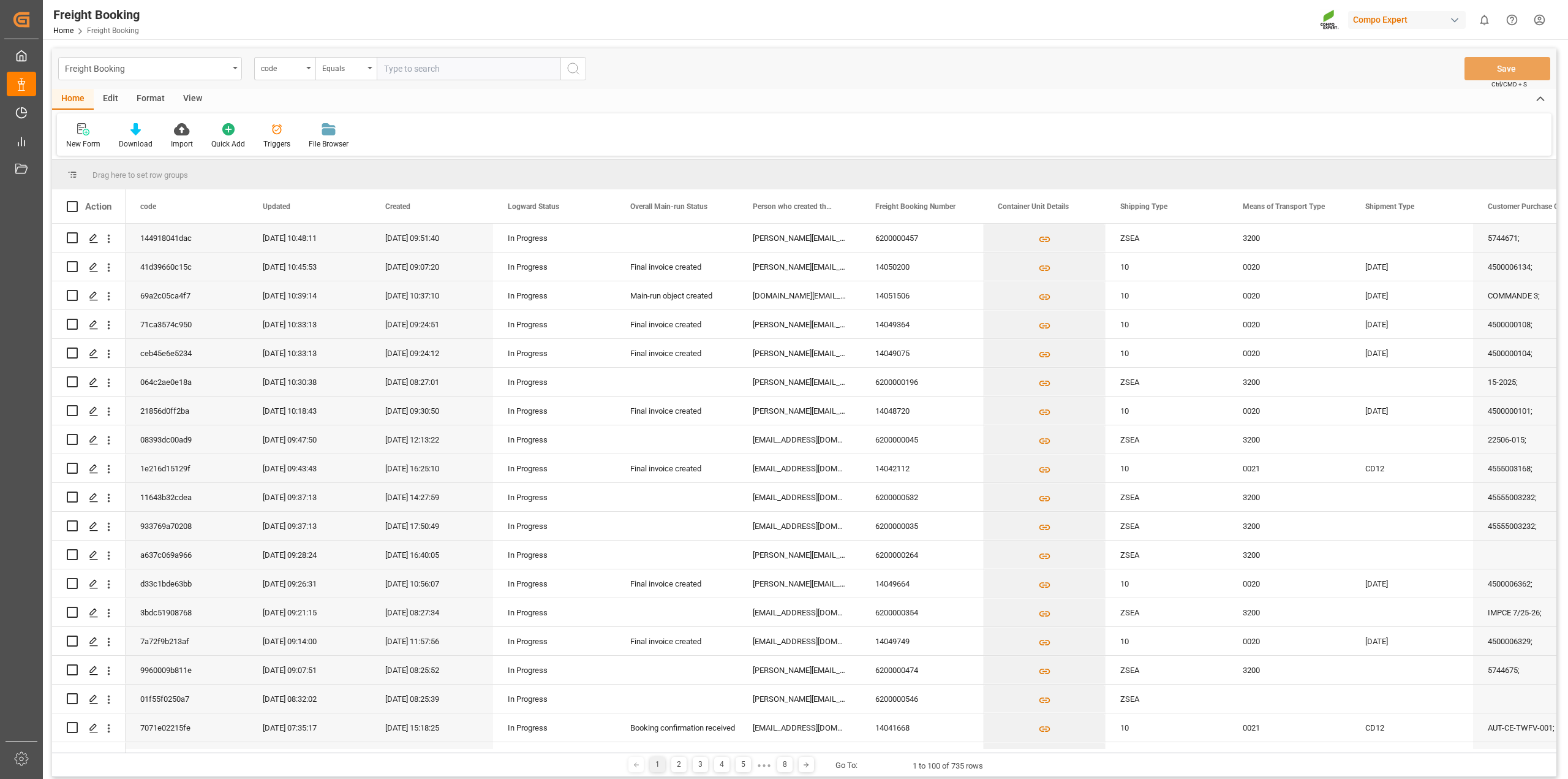
type input "VGM--ZSEA"
drag, startPoint x: 461, startPoint y: 66, endPoint x: 375, endPoint y: 77, distance: 86.7
click at [270, 58] on div "code Equals VGM--ZSEA" at bounding box center [420, 68] width 332 height 23
click at [448, 71] on input "text" at bounding box center [468, 68] width 184 height 23
paste input "6200000354"
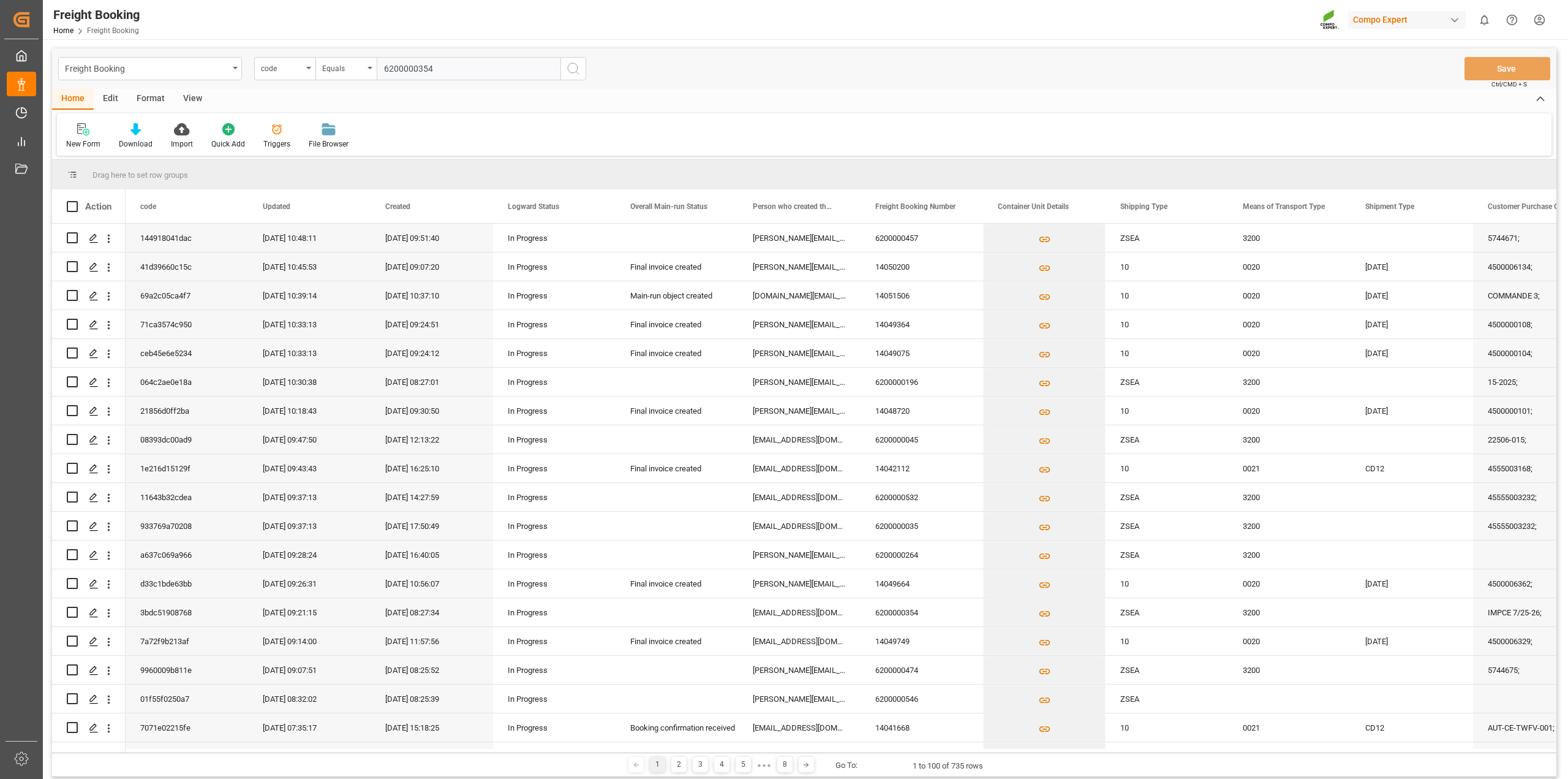
type input "6200000354"
click at [576, 68] on icon "search button" at bounding box center [573, 68] width 15 height 15
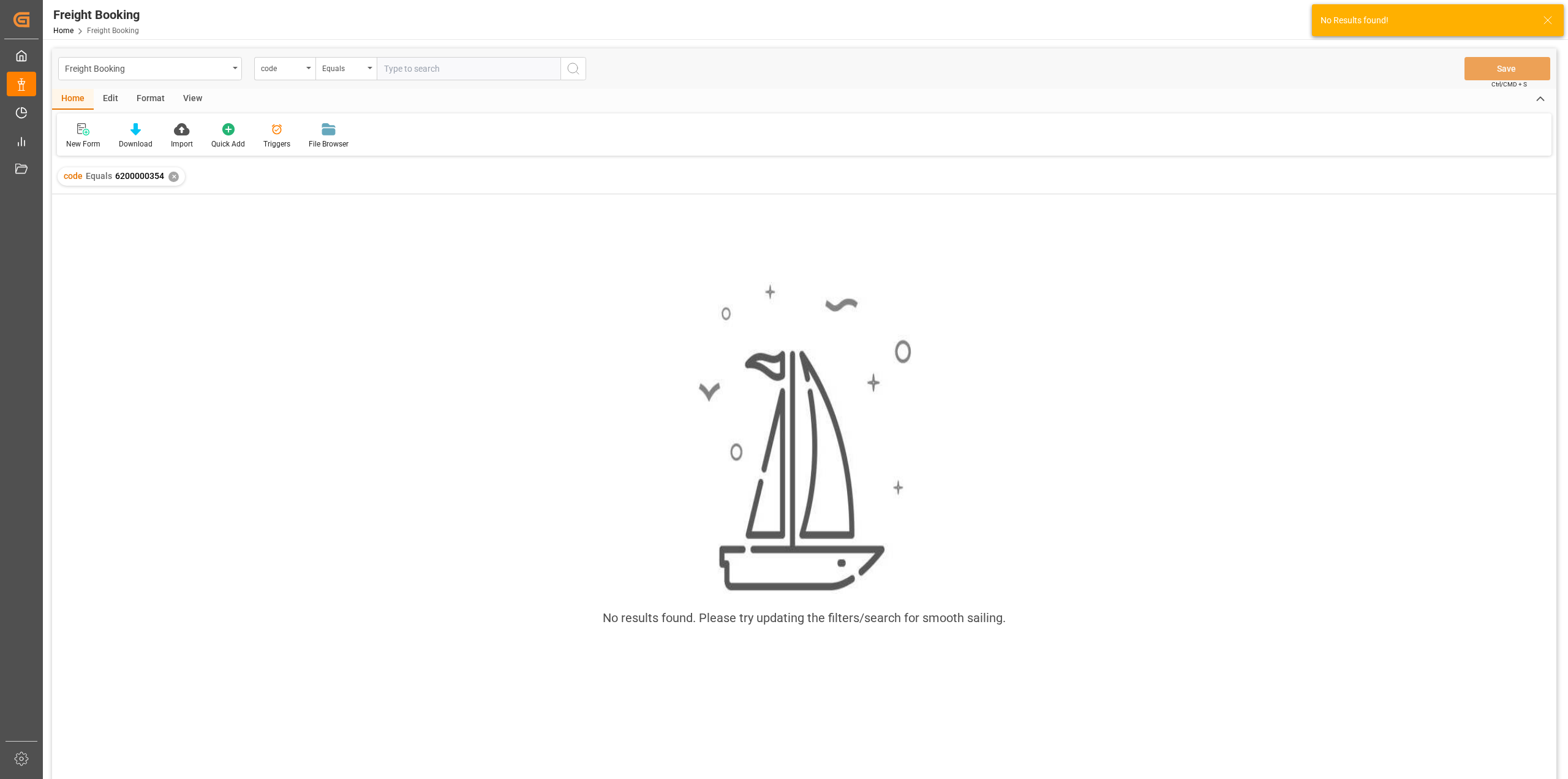
click at [173, 176] on div "✕" at bounding box center [174, 176] width 10 height 10
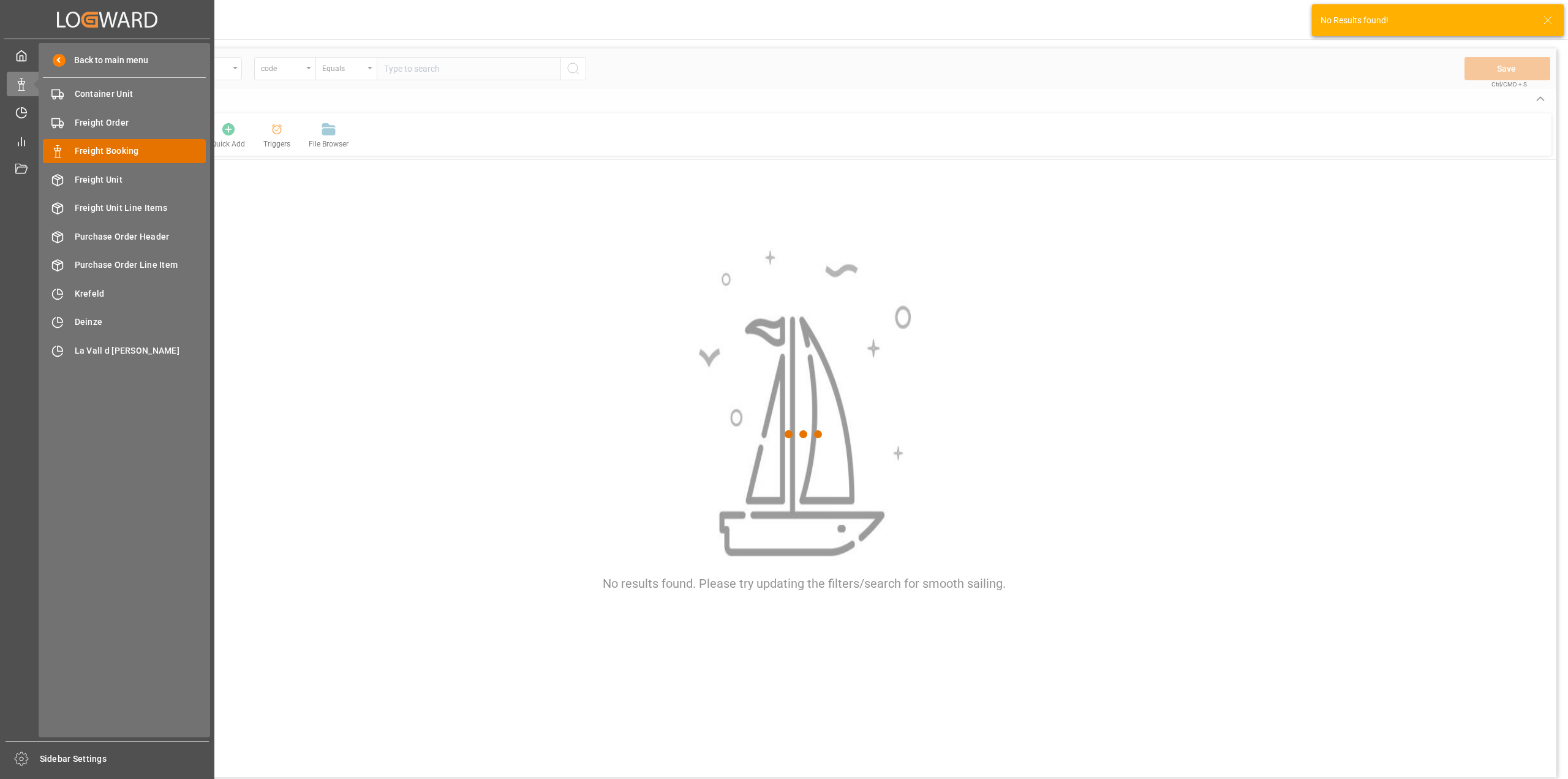
click at [114, 147] on span "Freight Booking" at bounding box center [140, 151] width 131 height 13
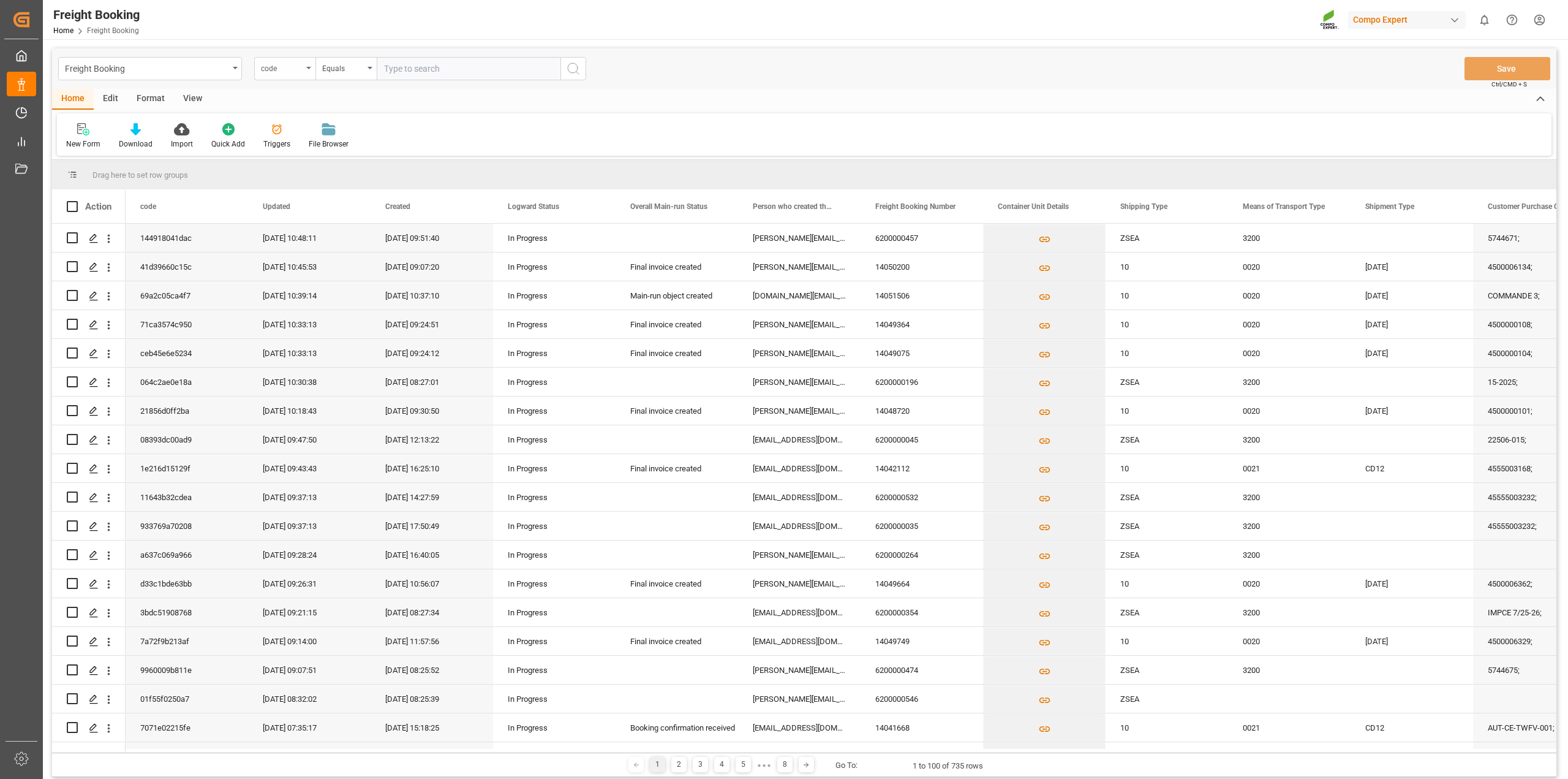
click at [307, 69] on icon "open menu" at bounding box center [309, 68] width 5 height 3
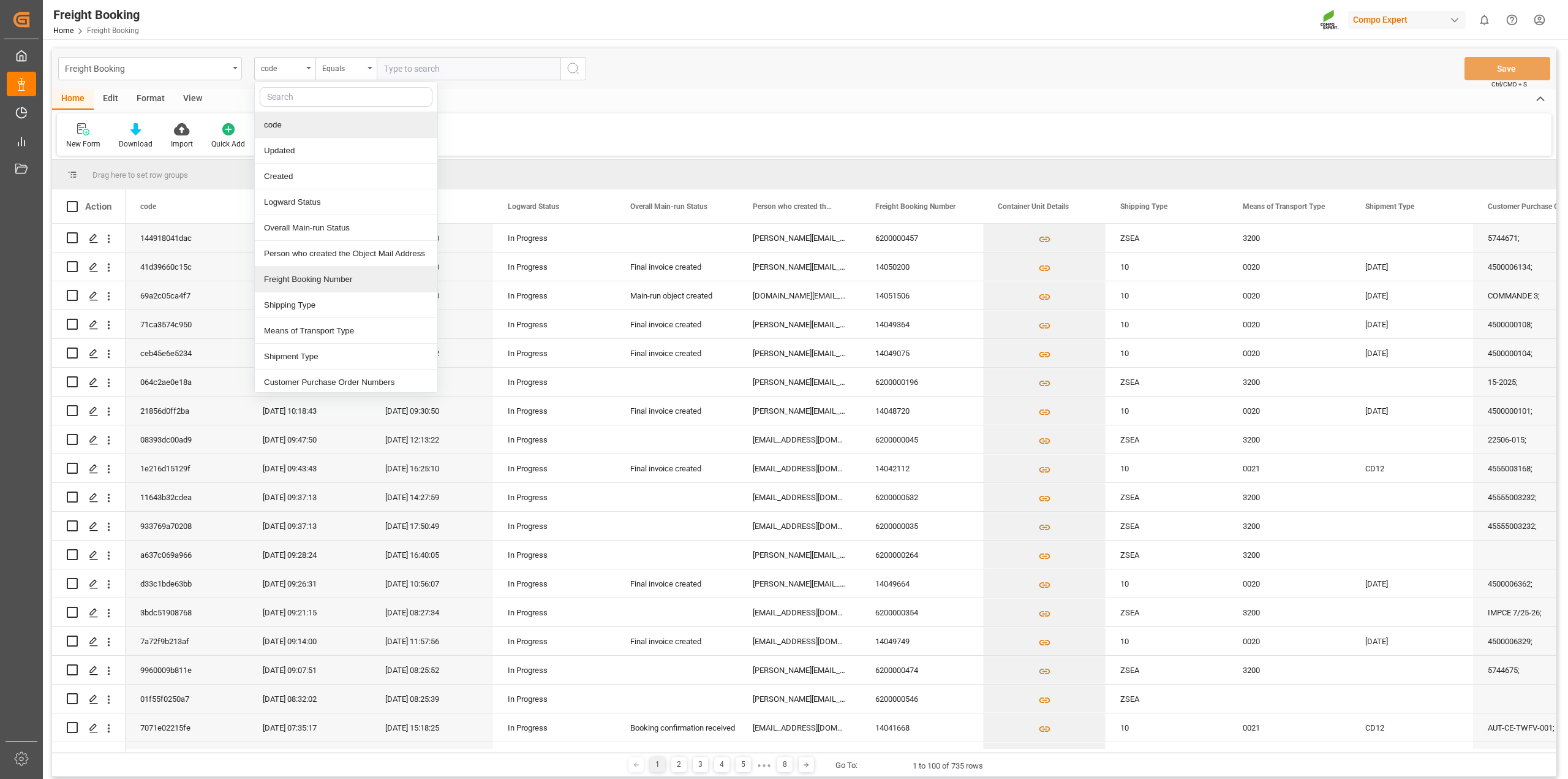
drag, startPoint x: 322, startPoint y: 278, endPoint x: 365, endPoint y: 209, distance: 81.3
click at [323, 278] on div "Freight Booking Number" at bounding box center [346, 279] width 183 height 26
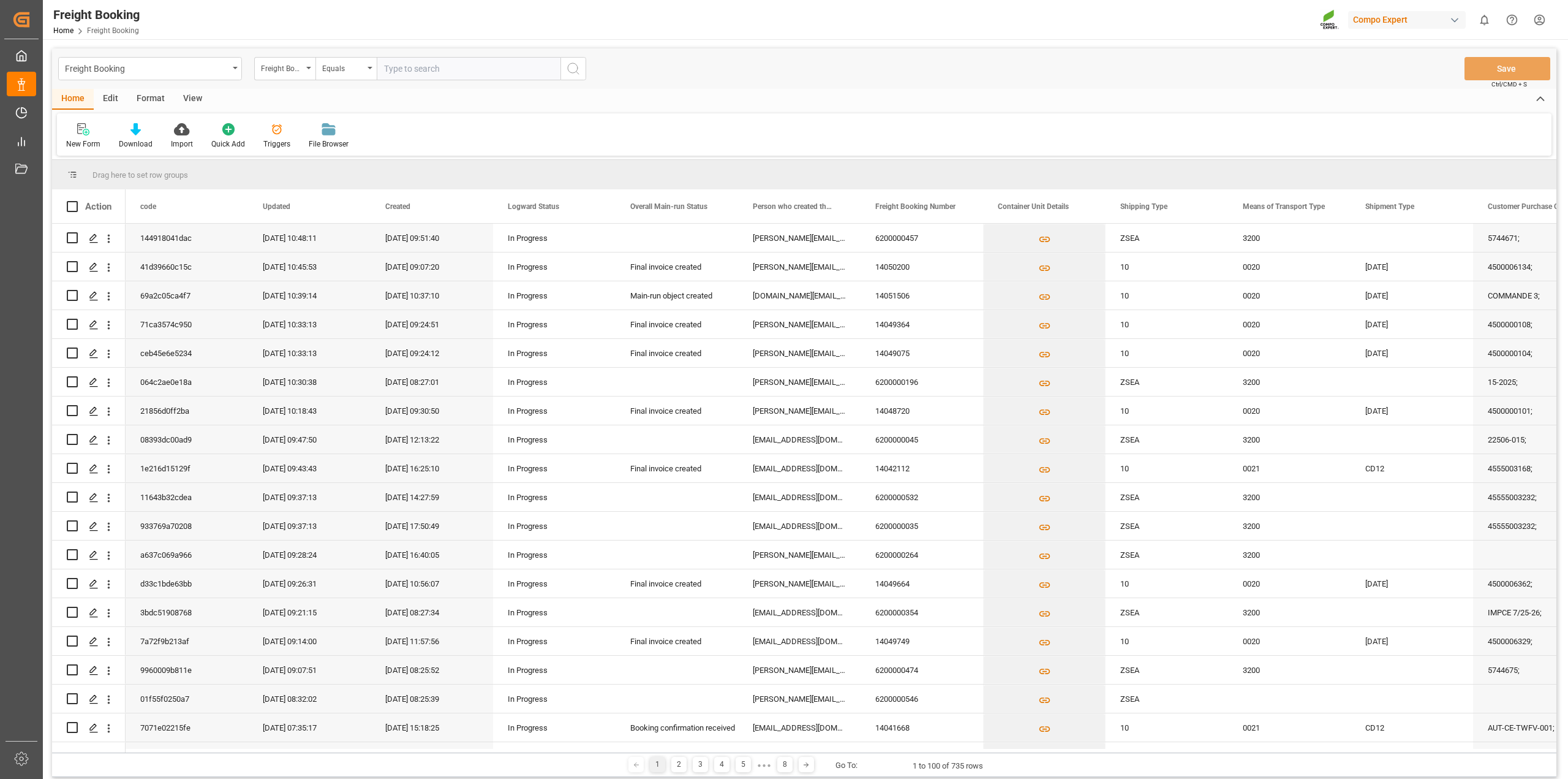
click at [446, 75] on input "text" at bounding box center [468, 68] width 184 height 23
paste input "6200000354"
type input "6200000354"
click at [576, 68] on icon "search button" at bounding box center [573, 68] width 15 height 15
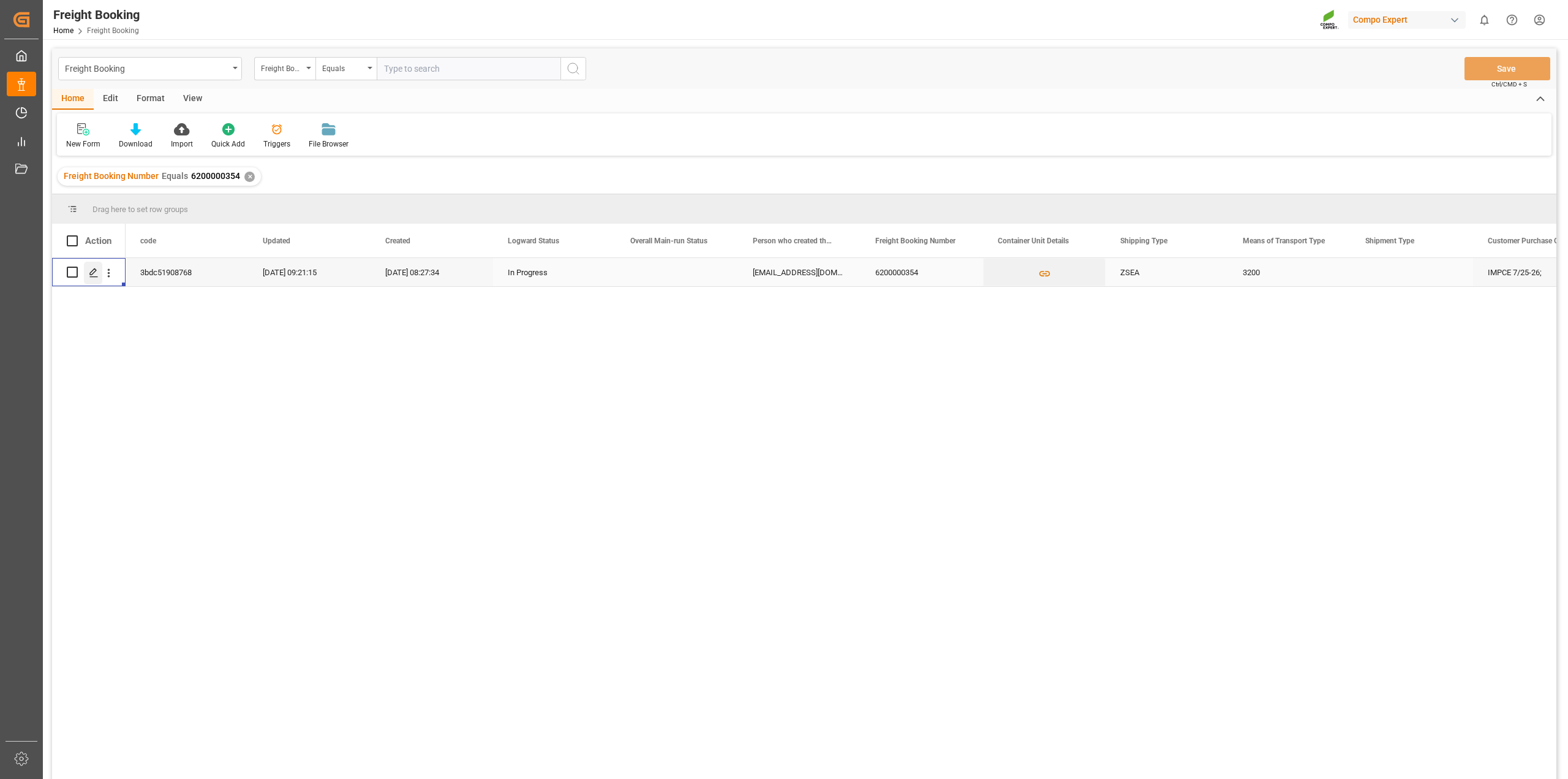
click at [92, 276] on icon "Press SPACE to select this row." at bounding box center [94, 273] width 10 height 10
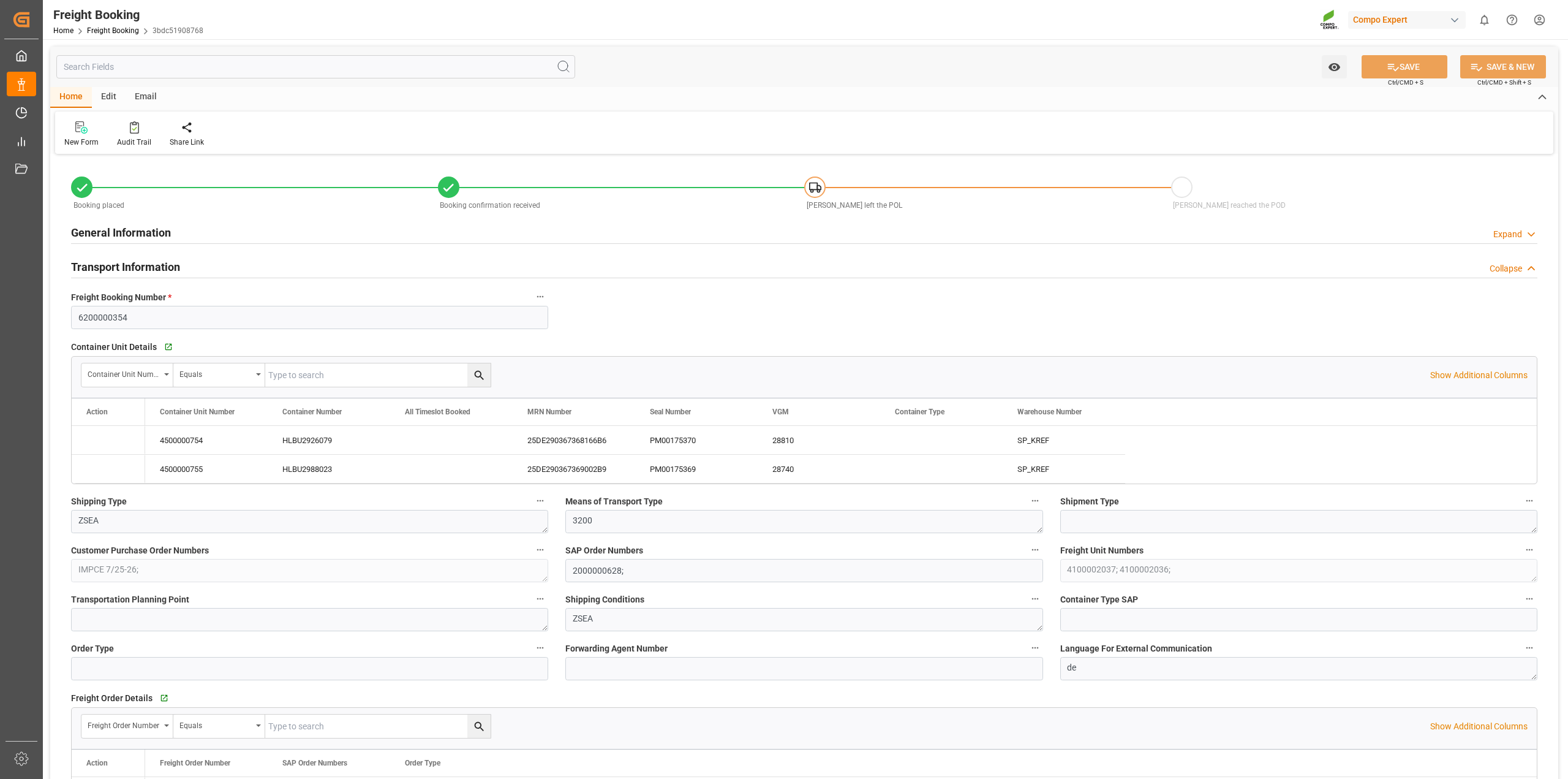
type input "[DATE] 01:00"
type input "[DATE] 23:00"
type input "[DATE] 12:00"
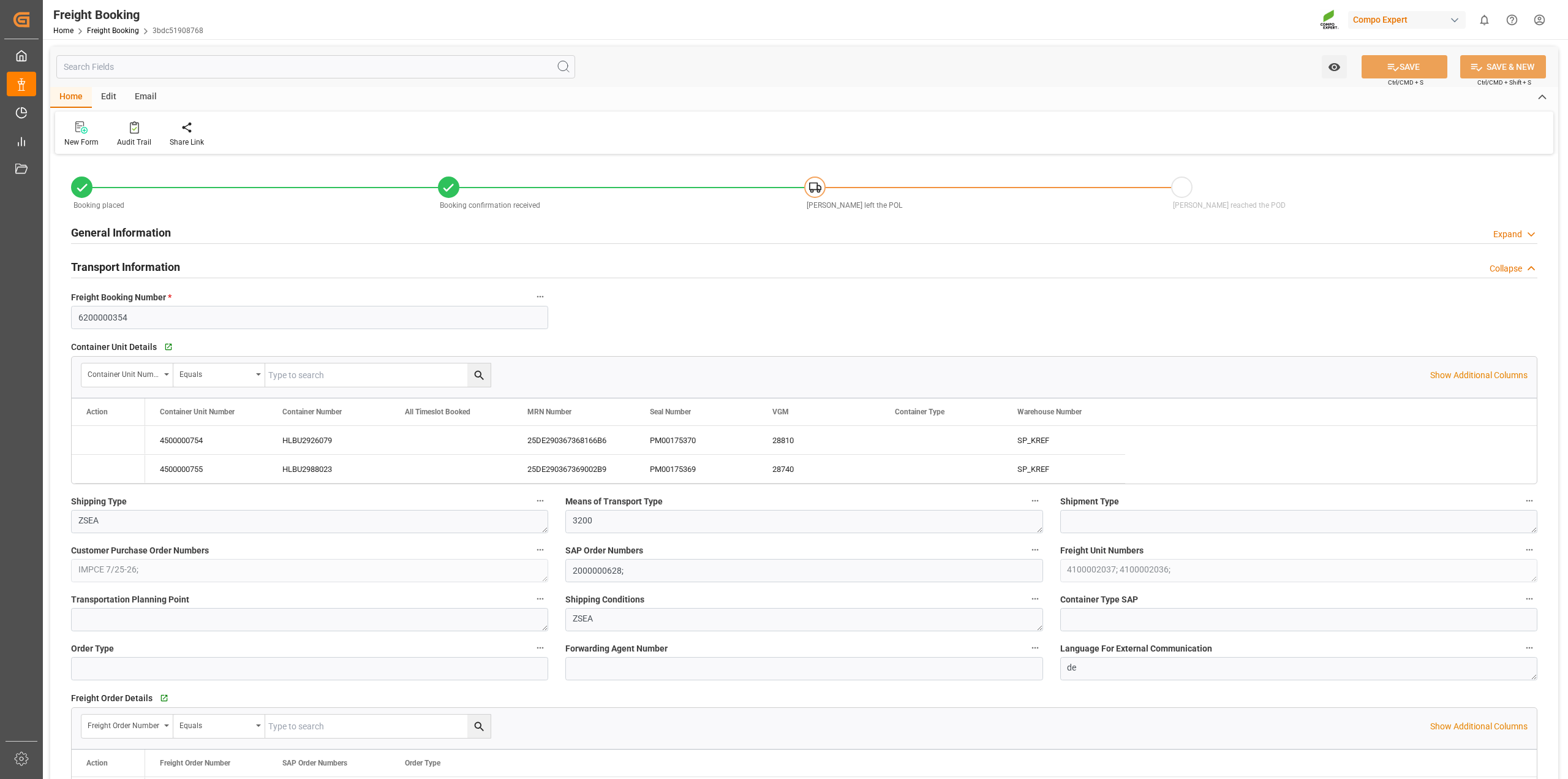
type input "[DATE] 08:27"
type input "[DATE] 08:28"
type input "[DATE] 08:45"
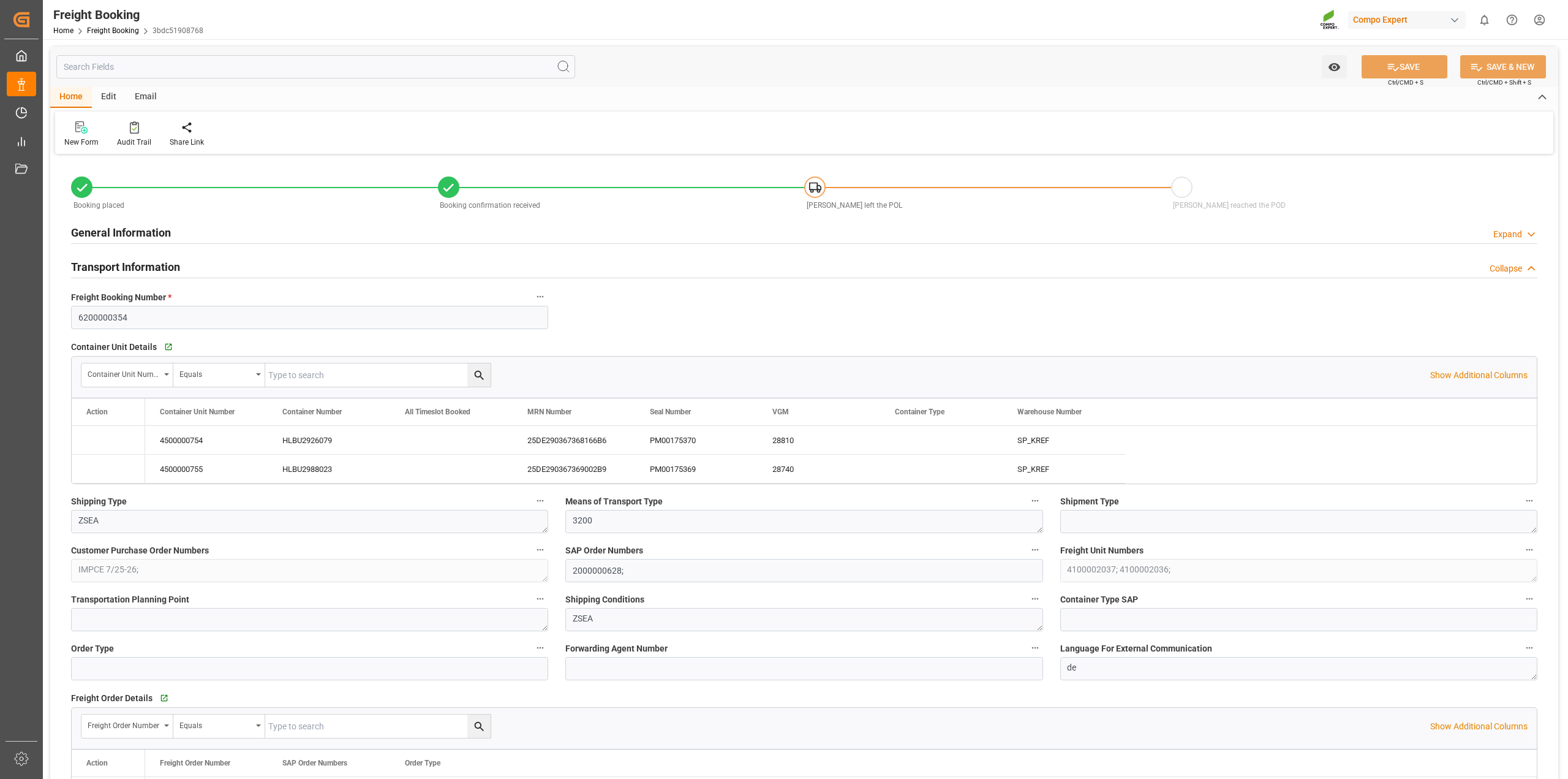
type input "[DATE] 09:21"
click at [133, 145] on div "Audit Trail" at bounding box center [134, 142] width 34 height 11
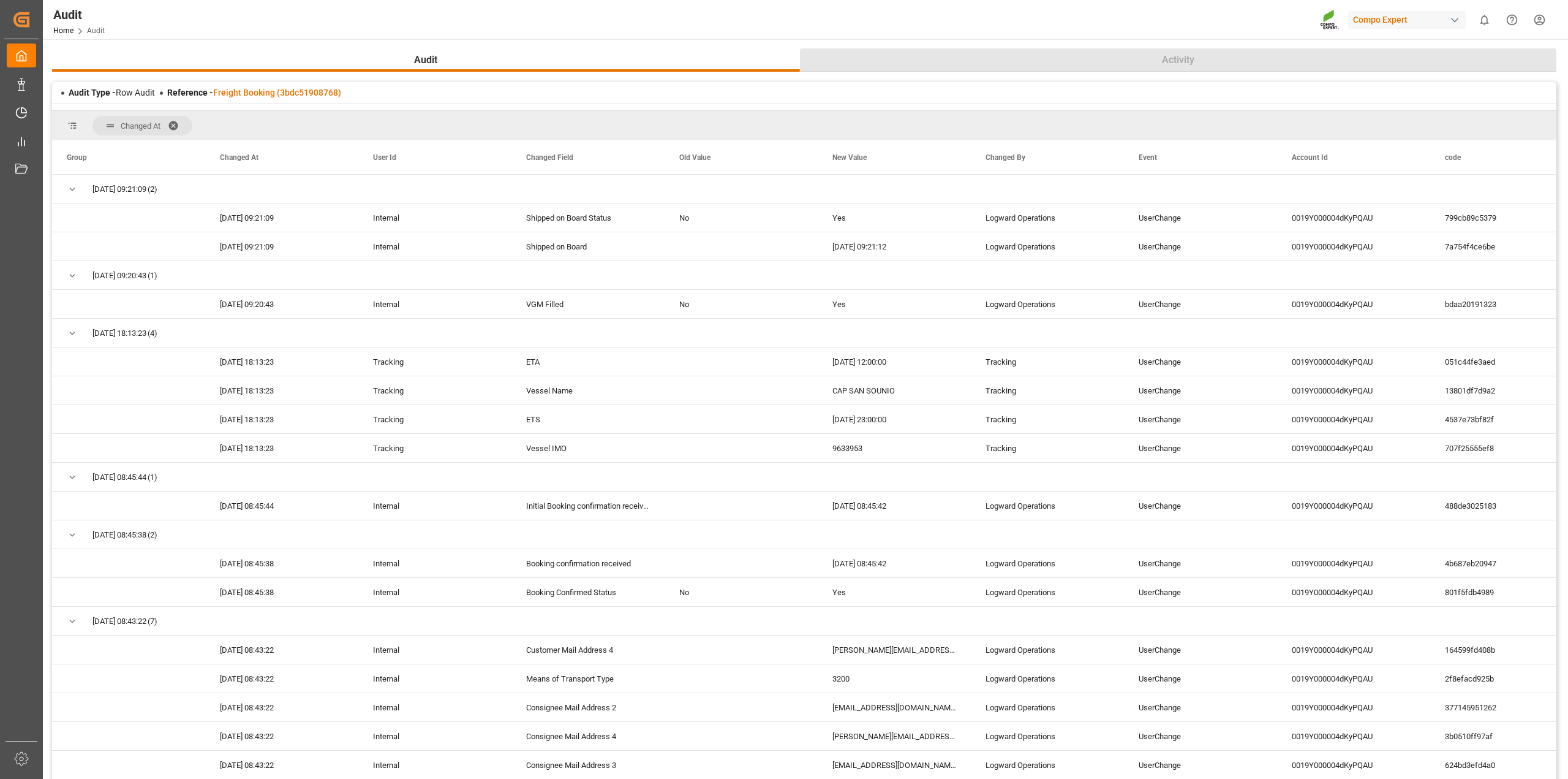
click at [1118, 63] on button "Activity" at bounding box center [1179, 60] width 757 height 23
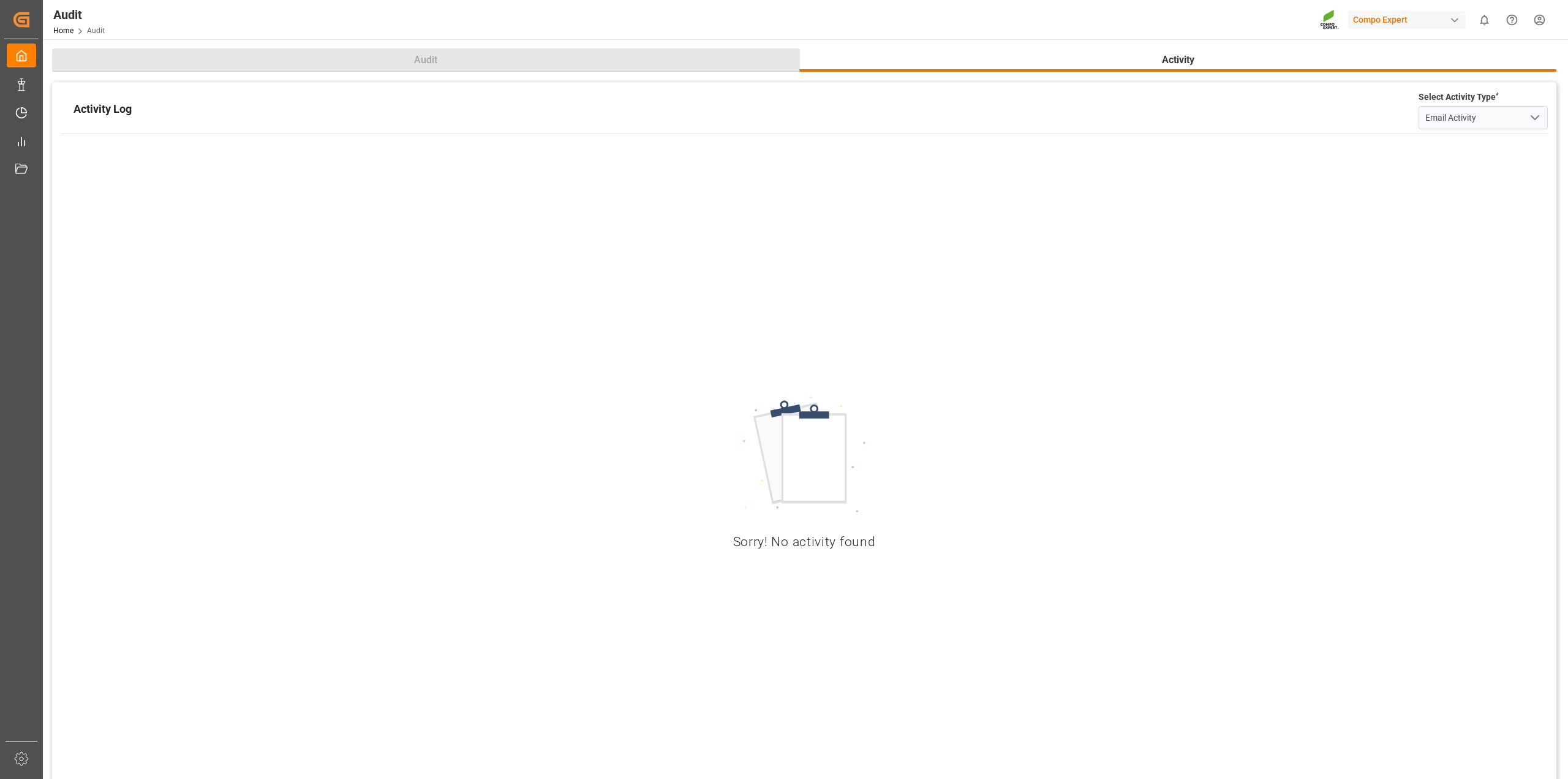
click at [380, 52] on button "Audit" at bounding box center [425, 60] width 748 height 23
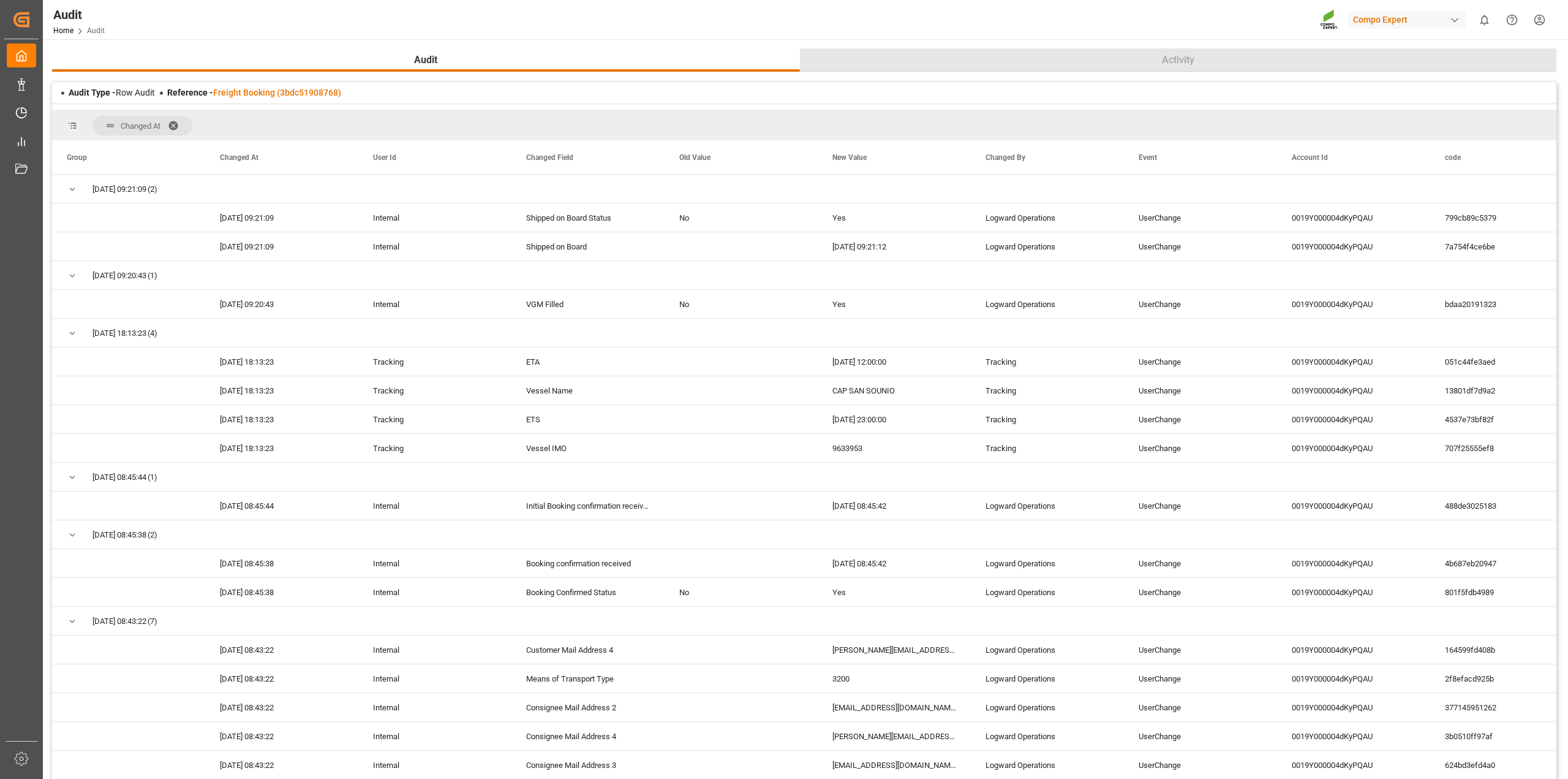
click at [1129, 63] on button "Activity" at bounding box center [1179, 60] width 757 height 23
